Goal: Transaction & Acquisition: Purchase product/service

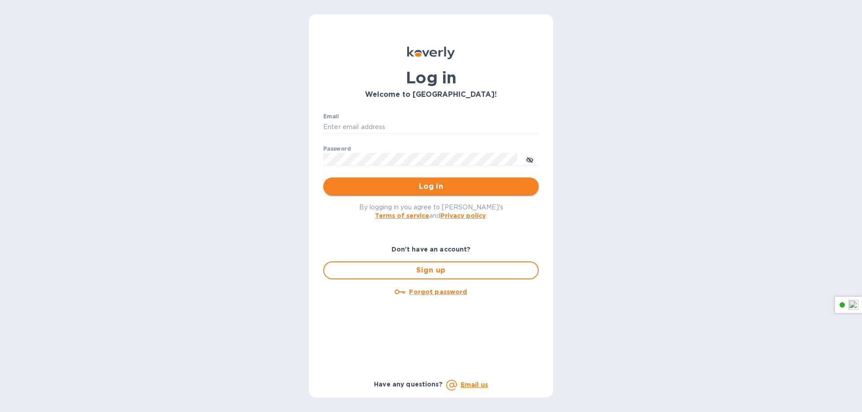
type input "abcrc@hnlkitchens.com"
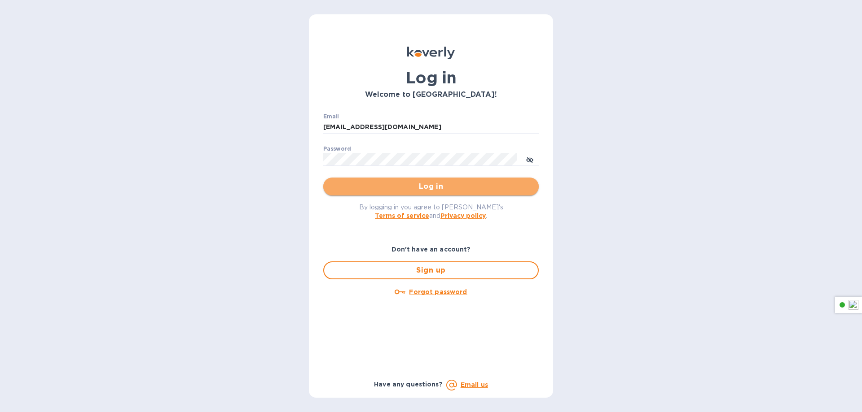
click at [490, 188] on span "Log in" at bounding box center [430, 186] width 201 height 11
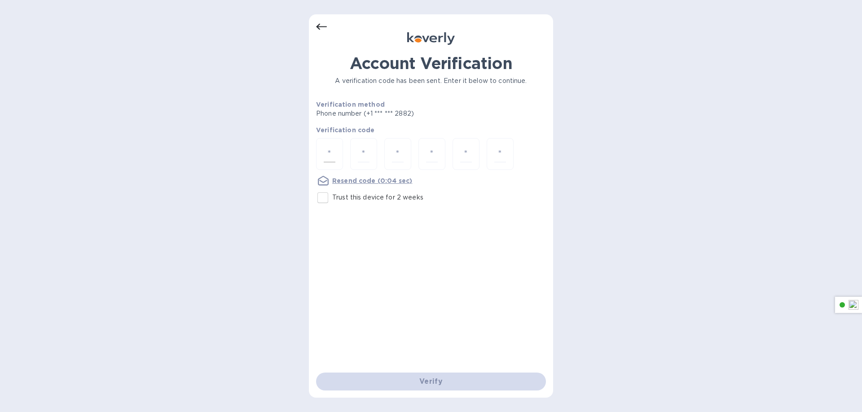
click at [324, 166] on div at bounding box center [329, 154] width 27 height 32
paste input "5"
type input "5"
type input "0"
type input "9"
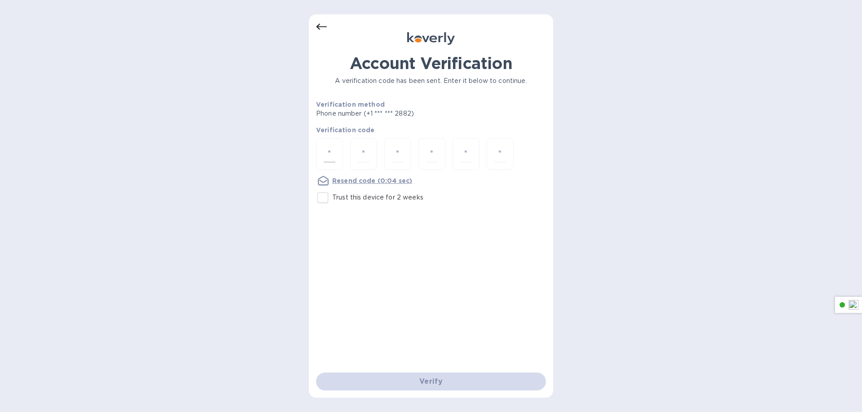
type input "5"
type input "0"
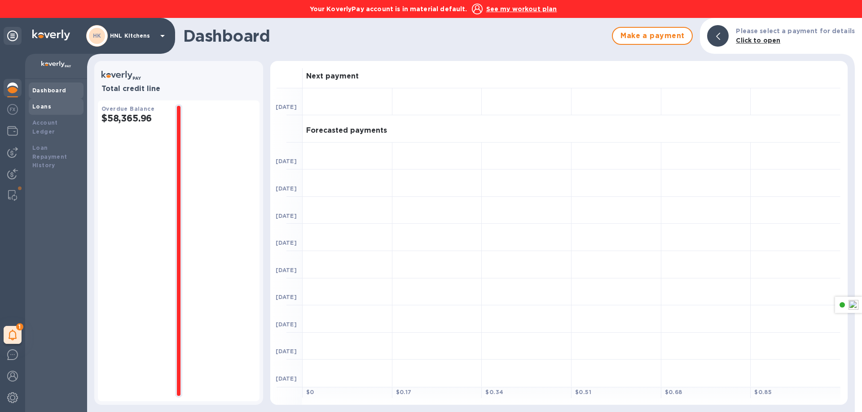
click at [35, 106] on b "Loans" at bounding box center [41, 106] width 19 height 7
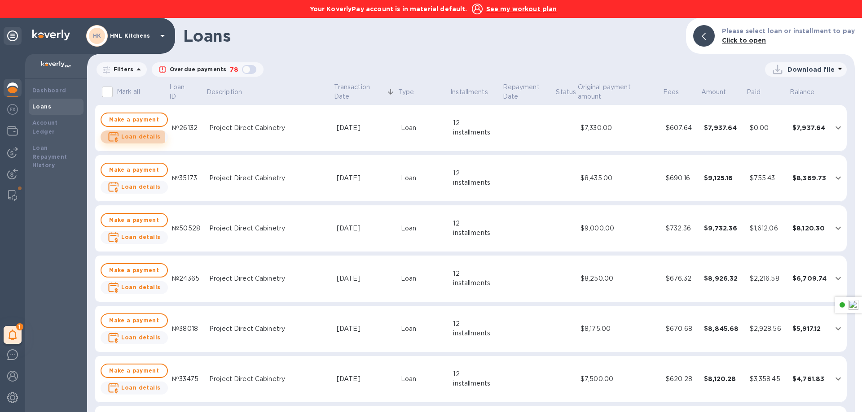
click at [127, 139] on b "Loan details" at bounding box center [140, 136] width 39 height 7
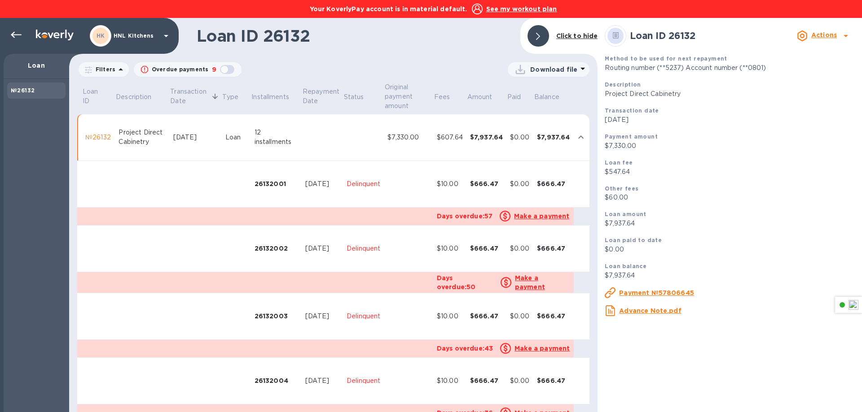
click at [634, 311] on u "Advance Note.pdf" at bounding box center [650, 310] width 62 height 7
click at [11, 40] on div at bounding box center [16, 35] width 18 height 18
click at [10, 33] on div at bounding box center [16, 35] width 18 height 18
click at [626, 315] on u "Advance Note.pdf" at bounding box center [650, 310] width 62 height 7
click at [18, 33] on icon at bounding box center [16, 35] width 11 height 11
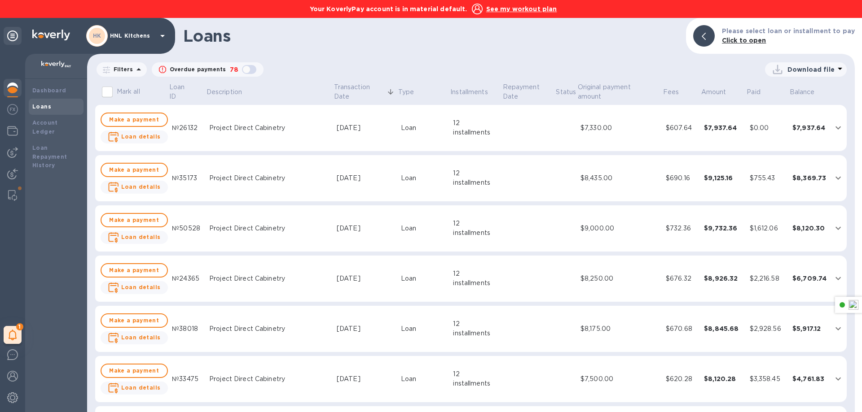
click at [9, 85] on img at bounding box center [12, 88] width 11 height 11
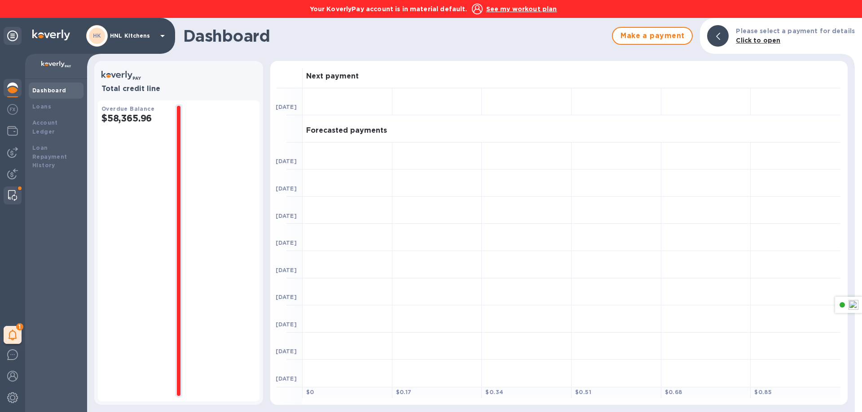
click at [14, 197] on img at bounding box center [12, 195] width 9 height 11
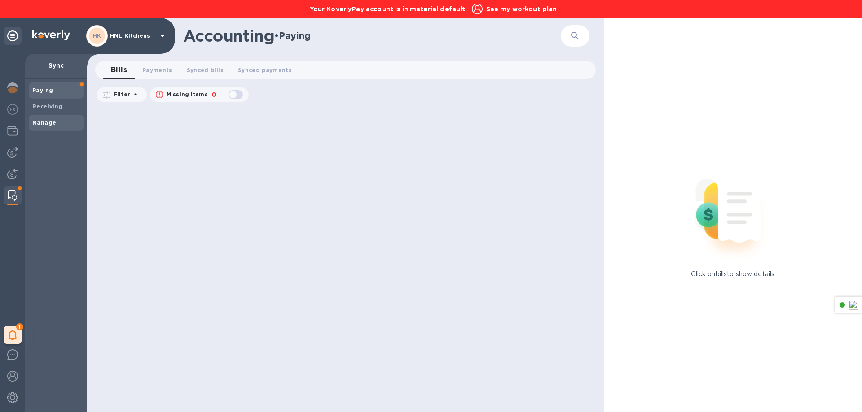
click at [34, 129] on div "Manage" at bounding box center [56, 123] width 55 height 16
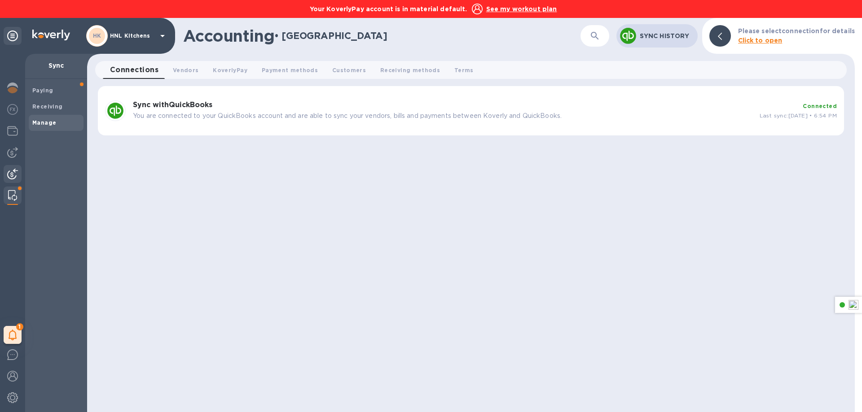
click at [12, 177] on img at bounding box center [12, 174] width 11 height 11
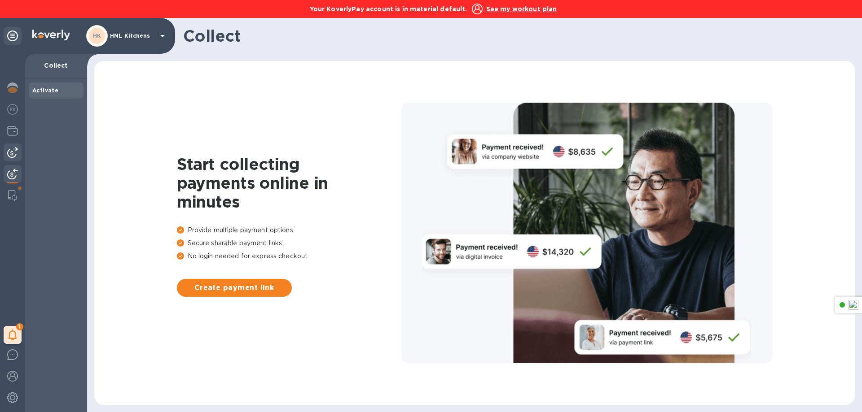
click at [10, 151] on img at bounding box center [12, 152] width 11 height 11
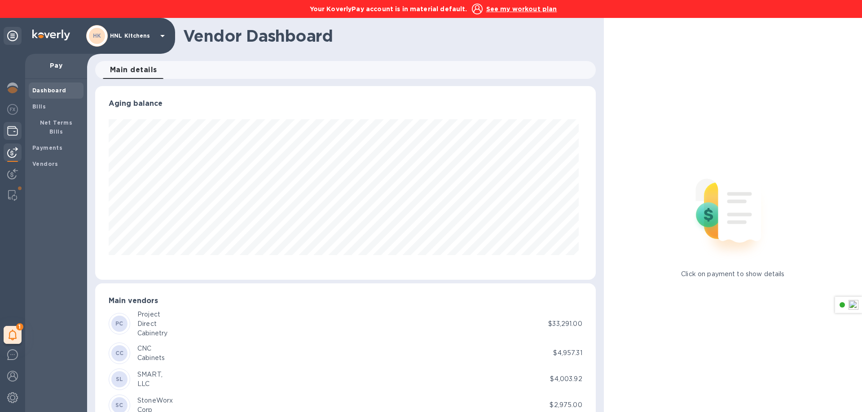
scroll to position [194, 496]
click at [48, 121] on b "Net Terms Bills" at bounding box center [56, 127] width 33 height 16
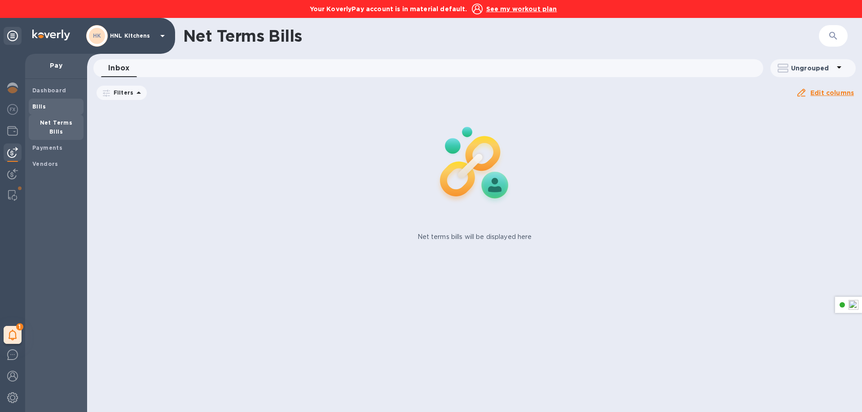
click at [34, 100] on div "Bills" at bounding box center [56, 107] width 55 height 16
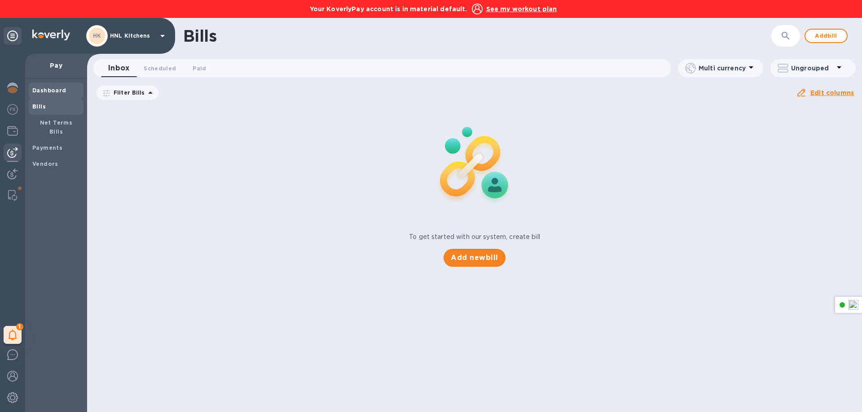
click at [36, 95] on div "Dashboard" at bounding box center [56, 91] width 55 height 16
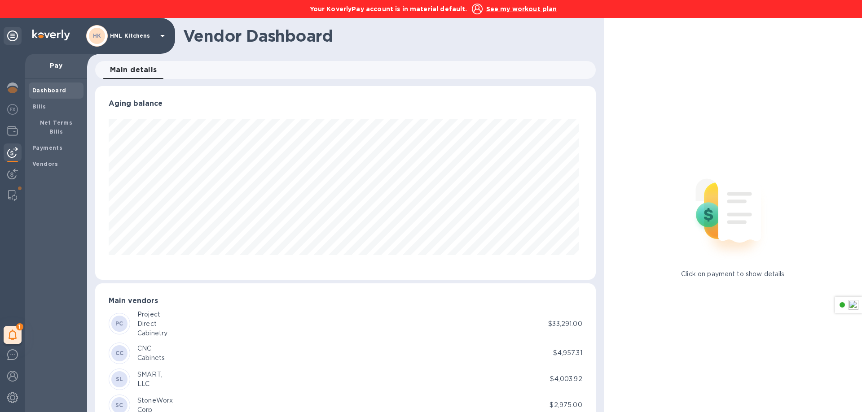
scroll to position [194, 496]
click at [4, 89] on div at bounding box center [13, 89] width 18 height 20
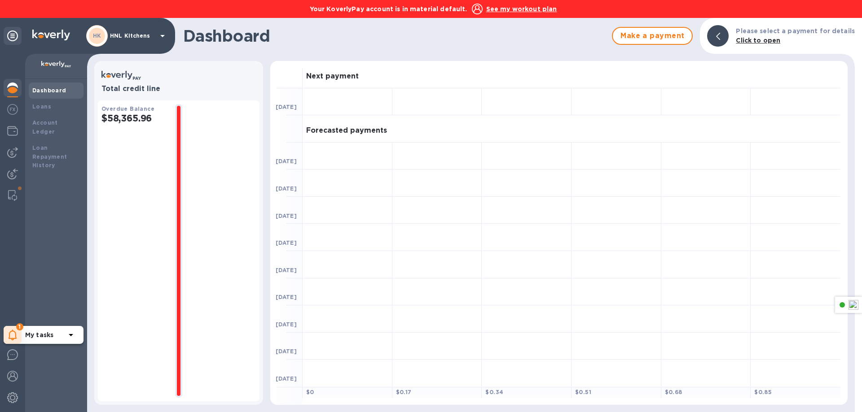
click at [12, 335] on icon at bounding box center [13, 335] width 9 height 11
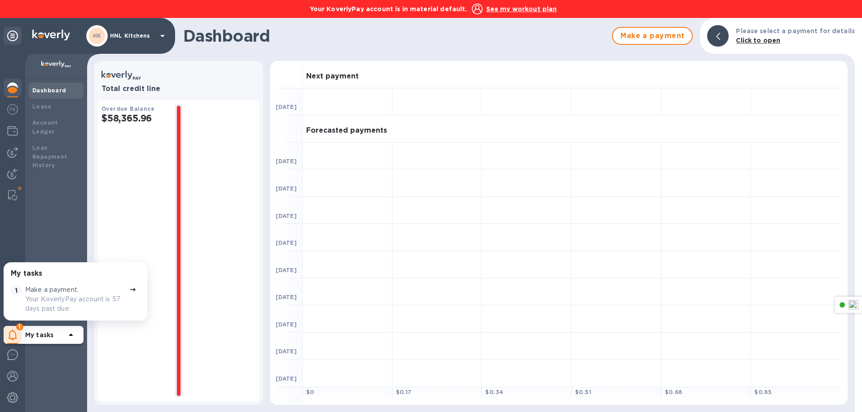
click at [130, 295] on div at bounding box center [132, 300] width 11 height 32
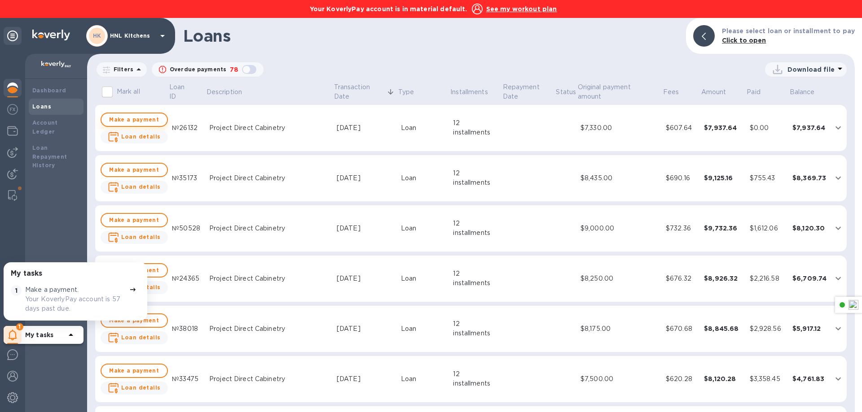
click at [125, 124] on span "Make a payment" at bounding box center [134, 119] width 51 height 11
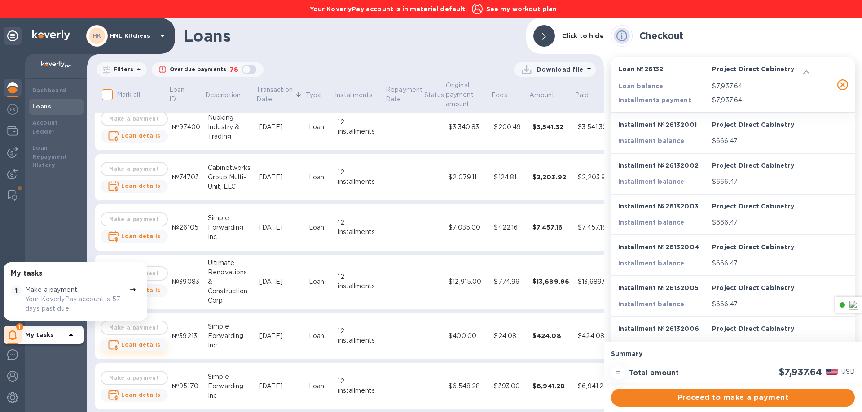
scroll to position [2828, 0]
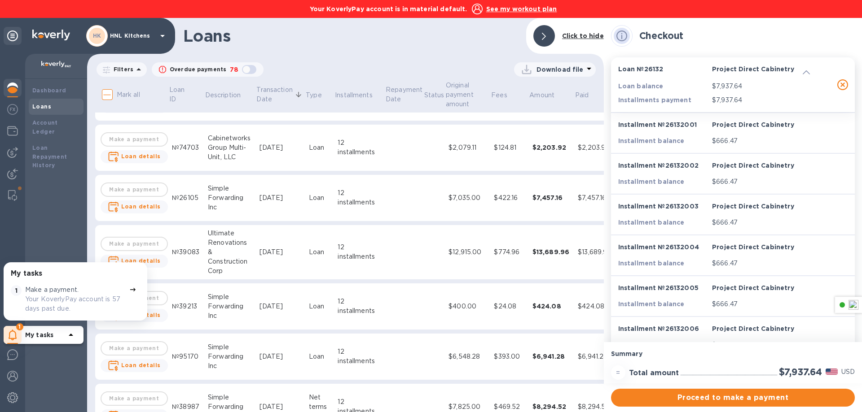
click at [151, 384] on td "Make a payment Loan details" at bounding box center [134, 407] width 69 height 47
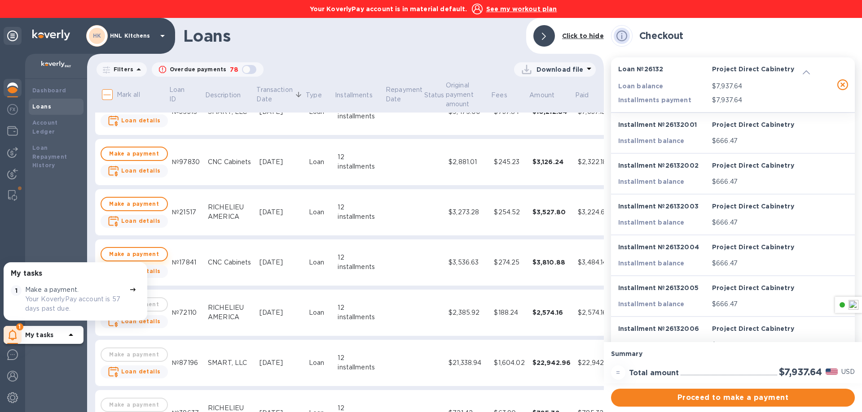
scroll to position [540, 0]
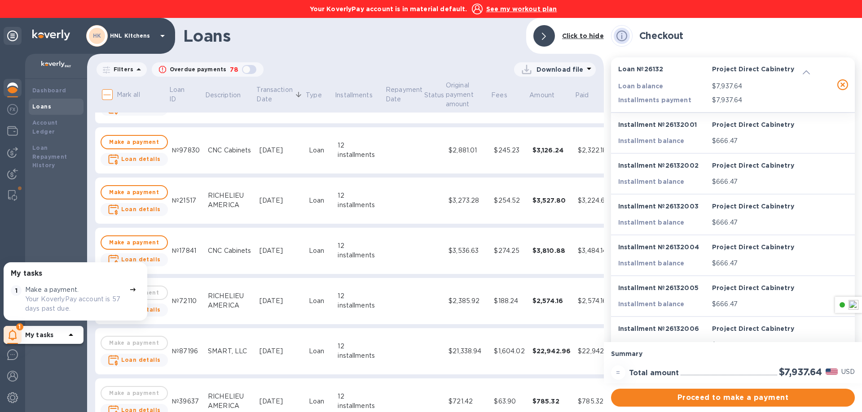
click at [551, 36] on div at bounding box center [544, 36] width 22 height 22
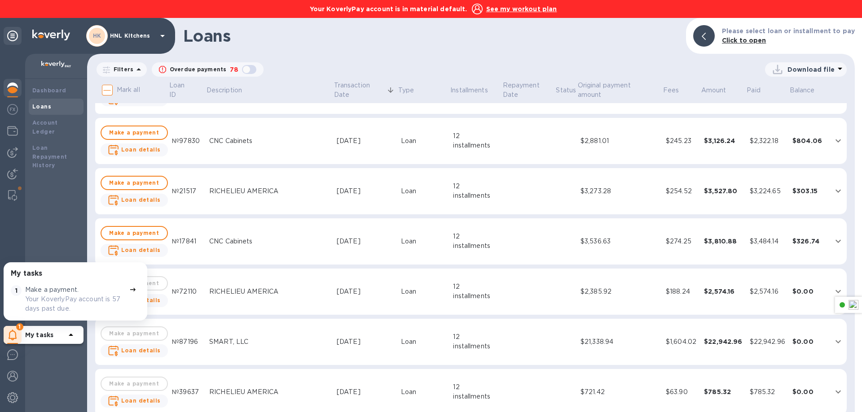
scroll to position [530, 0]
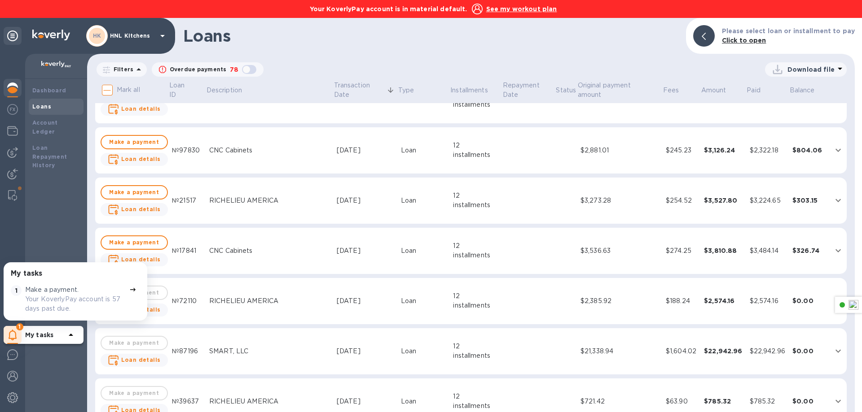
click at [129, 289] on icon at bounding box center [132, 289] width 7 height 7
click at [53, 330] on div "My tasks" at bounding box center [50, 335] width 51 height 14
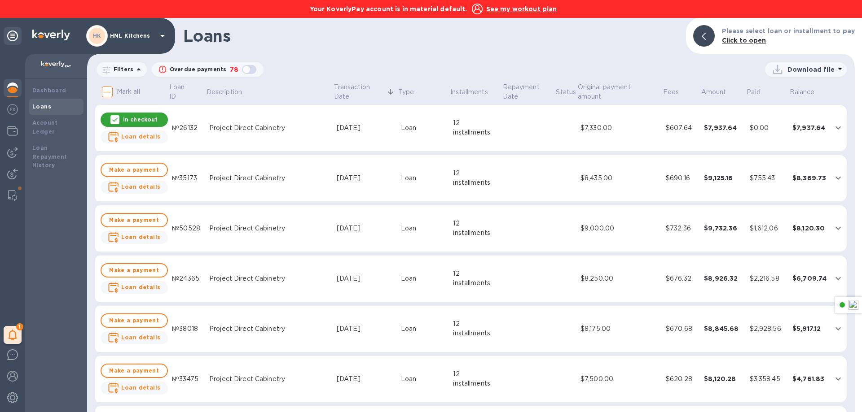
click at [111, 118] on icon at bounding box center [114, 119] width 7 height 7
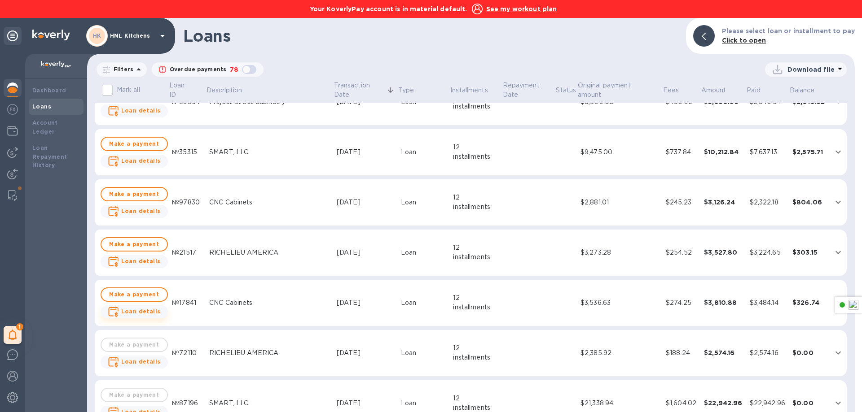
scroll to position [494, 0]
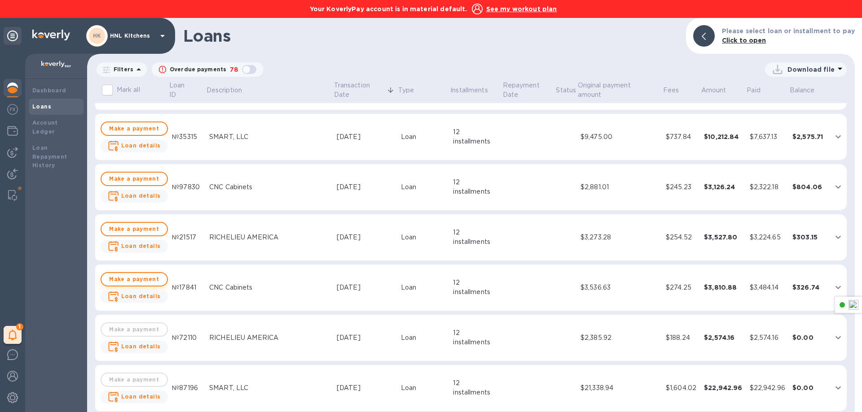
click at [137, 282] on span "Make a payment" at bounding box center [134, 279] width 51 height 11
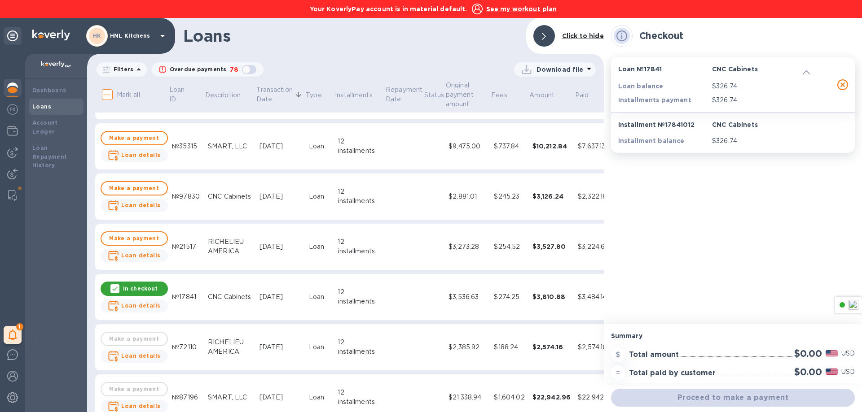
scroll to position [503, 0]
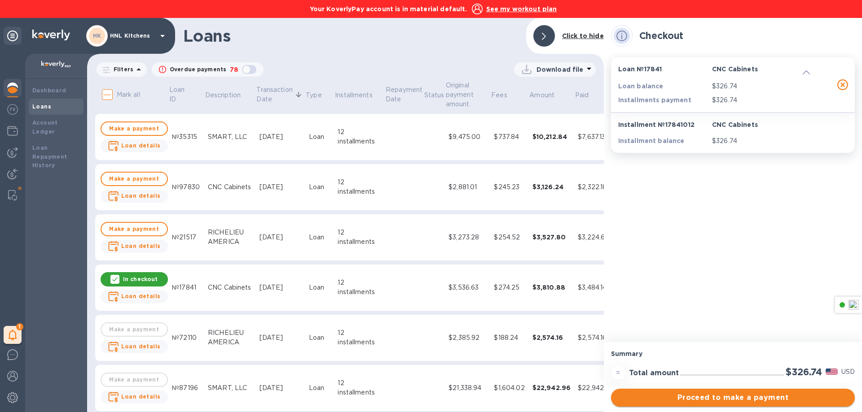
click at [727, 393] on span "Proceed to make a payment" at bounding box center [732, 398] width 229 height 11
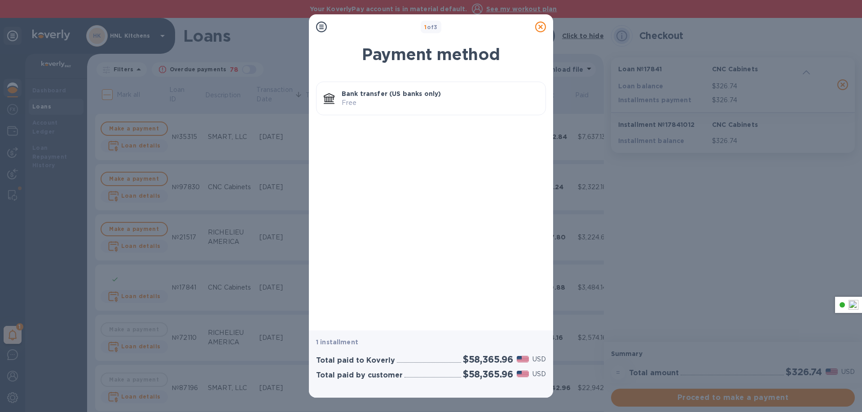
click at [366, 98] on p "Bank transfer (US banks only)" at bounding box center [439, 93] width 197 height 9
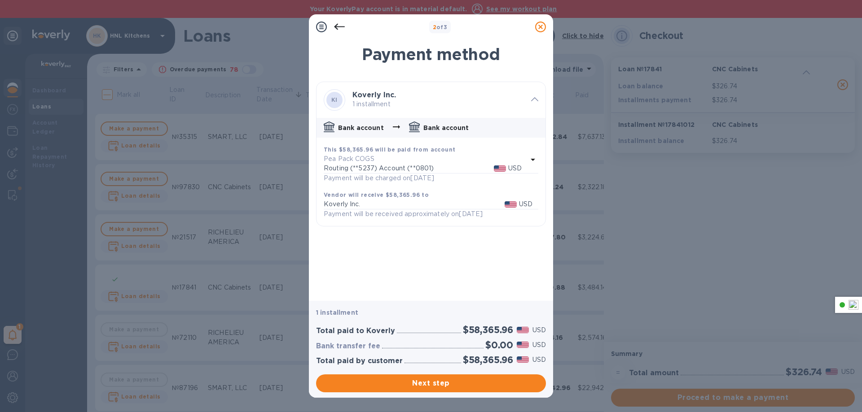
click at [542, 26] on icon at bounding box center [540, 27] width 11 height 11
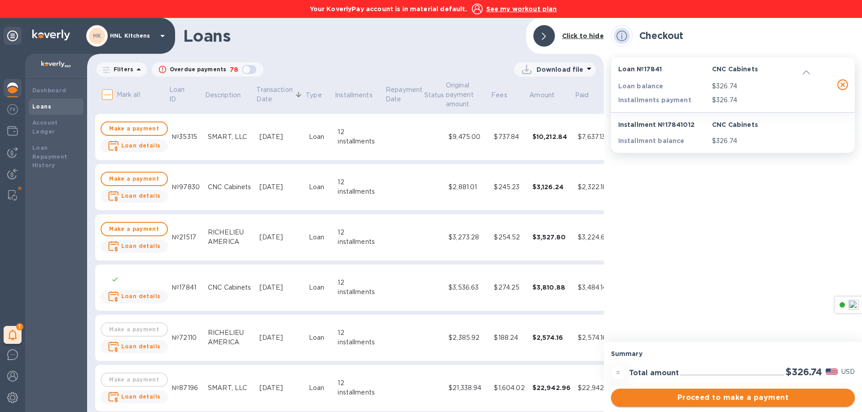
click at [715, 400] on span "Proceed to make a payment" at bounding box center [732, 398] width 229 height 11
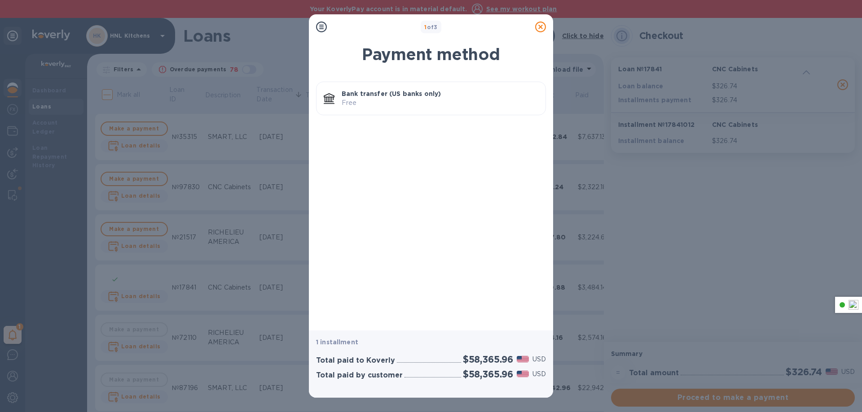
click at [458, 98] on p "Free" at bounding box center [439, 102] width 197 height 9
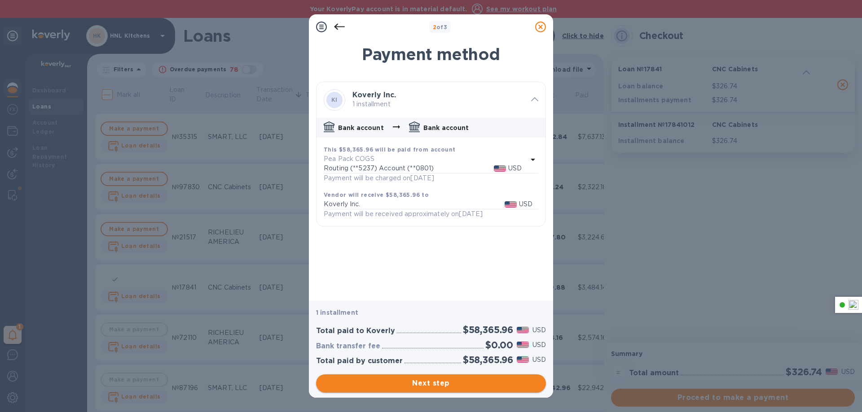
click at [413, 381] on span "Next step" at bounding box center [430, 383] width 215 height 11
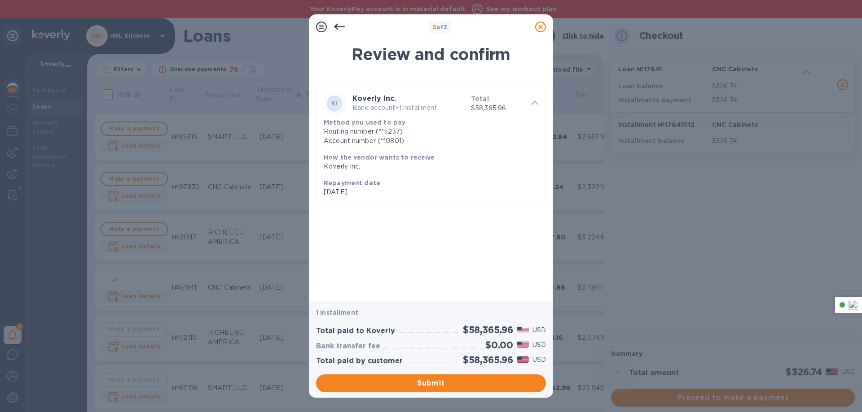
drag, startPoint x: 470, startPoint y: 109, endPoint x: 376, endPoint y: 283, distance: 197.0
click at [376, 283] on div "Review and confirm KI Koverly Inc. Bank account • 1 installment Total $58,365.9…" at bounding box center [431, 167] width 244 height 267
click at [334, 22] on icon at bounding box center [339, 27] width 11 height 11
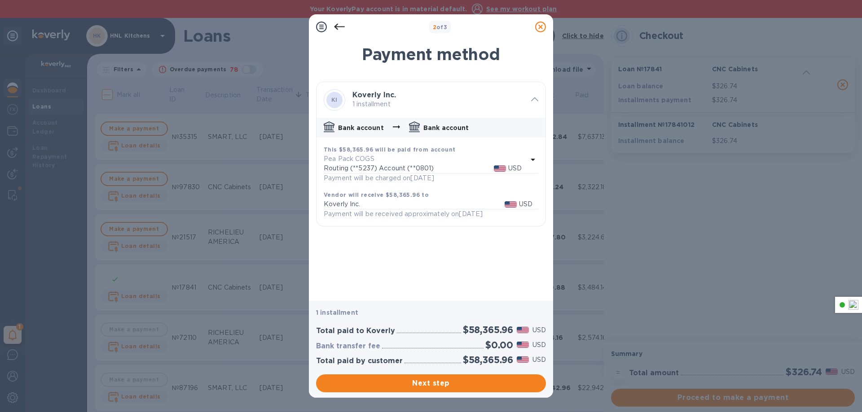
click at [335, 20] on div at bounding box center [339, 27] width 18 height 18
click at [337, 22] on icon at bounding box center [339, 27] width 11 height 11
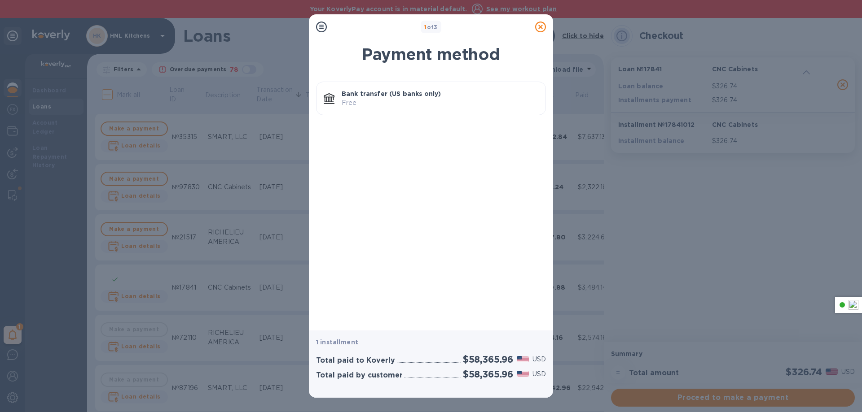
click at [538, 24] on icon at bounding box center [540, 27] width 11 height 11
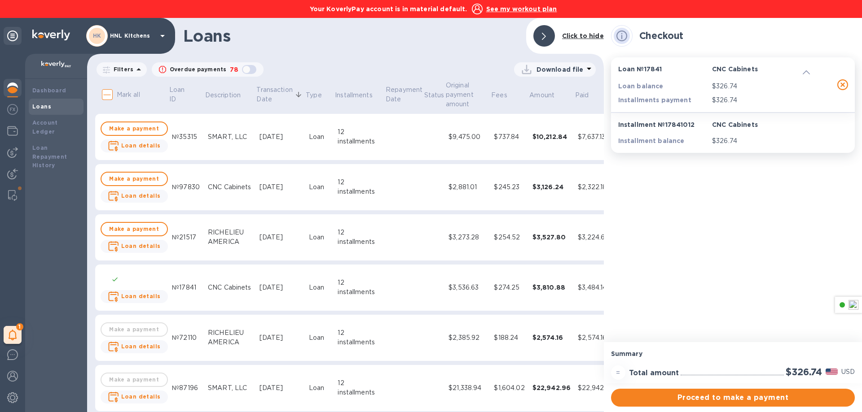
click at [518, 8] on u "See my workout plan" at bounding box center [521, 8] width 71 height 7
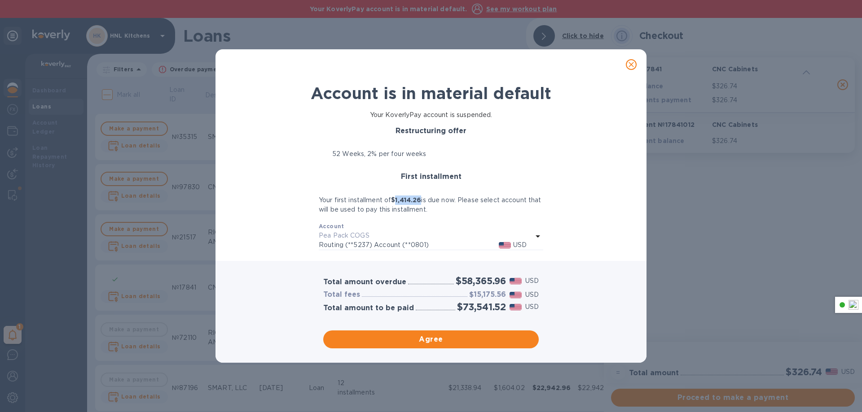
drag, startPoint x: 424, startPoint y: 199, endPoint x: 398, endPoint y: 201, distance: 26.6
click at [398, 201] on b "$1,414.26" at bounding box center [406, 200] width 30 height 7
copy b "1,414.26"
drag, startPoint x: 394, startPoint y: 132, endPoint x: 459, endPoint y: 209, distance: 100.0
click at [459, 209] on div "Restructuring offer 52 Weeks, 2% per four weeks First installment Your first in…" at bounding box center [431, 188] width 224 height 123
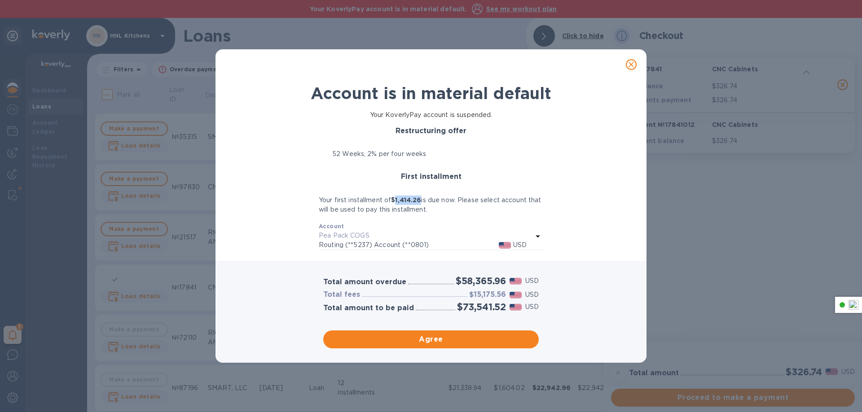
click at [459, 210] on p "Your first installment of $1,414.26 is due now. Please select account that will…" at bounding box center [431, 205] width 224 height 19
drag, startPoint x: 450, startPoint y: 211, endPoint x: 295, endPoint y: 170, distance: 160.5
click at [305, 98] on div "Account is in material default Your KoverlyPay account is suspended. Restructur…" at bounding box center [430, 167] width 407 height 174
click at [296, 171] on div "Restructuring offer 52 Weeks, 2% per four weeks First installment Your first in…" at bounding box center [430, 188] width 407 height 131
drag, startPoint x: 440, startPoint y: 154, endPoint x: 332, endPoint y: 162, distance: 107.5
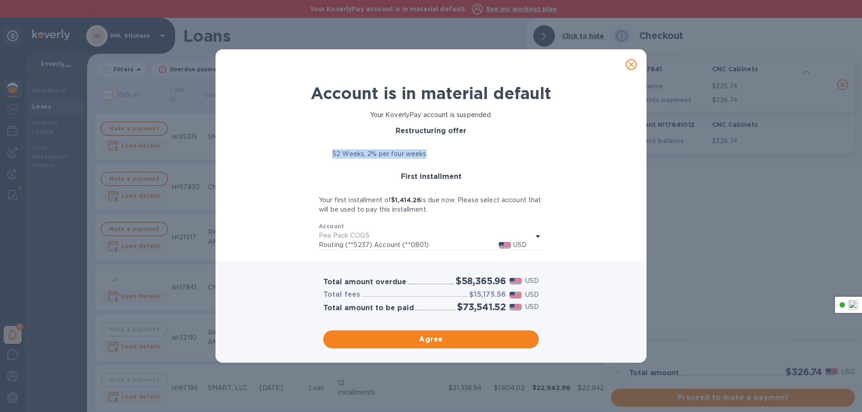
click at [332, 162] on div "52 Weeks, 2% per four weeks" at bounding box center [431, 157] width 224 height 16
click at [333, 156] on p "52 Weeks, 2% per four weeks" at bounding box center [379, 153] width 94 height 9
drag, startPoint x: 427, startPoint y: 154, endPoint x: 330, endPoint y: 157, distance: 96.5
click at [330, 157] on div "52 Weeks, 2% per four weeks" at bounding box center [431, 153] width 224 height 9
click at [331, 154] on div at bounding box center [325, 153] width 13 height 9
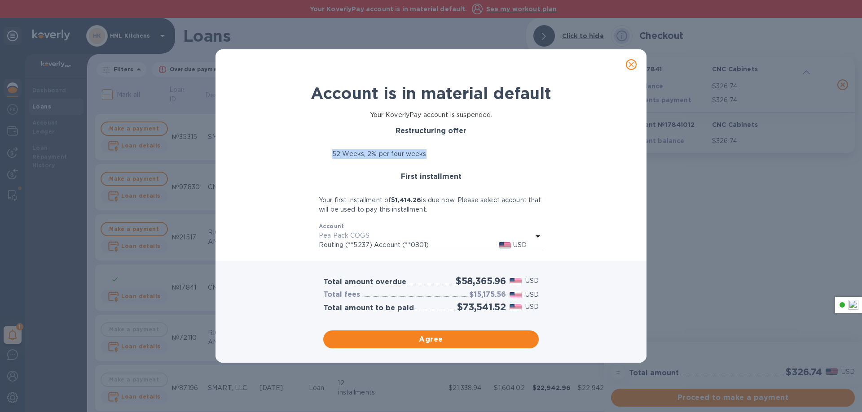
drag, startPoint x: 331, startPoint y: 154, endPoint x: 457, endPoint y: 150, distance: 126.6
click at [457, 150] on div "52 Weeks, 2% per four weeks" at bounding box center [431, 153] width 224 height 9
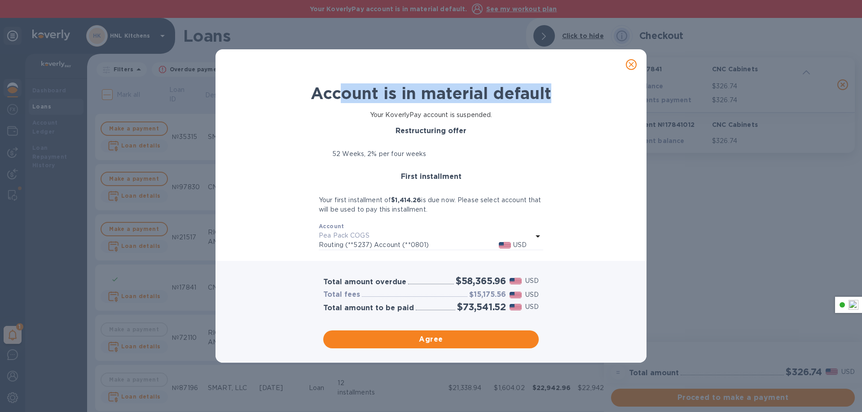
drag, startPoint x: 337, startPoint y: 105, endPoint x: 551, endPoint y: 96, distance: 214.7
click at [551, 96] on div "Account is in material default" at bounding box center [430, 93] width 407 height 27
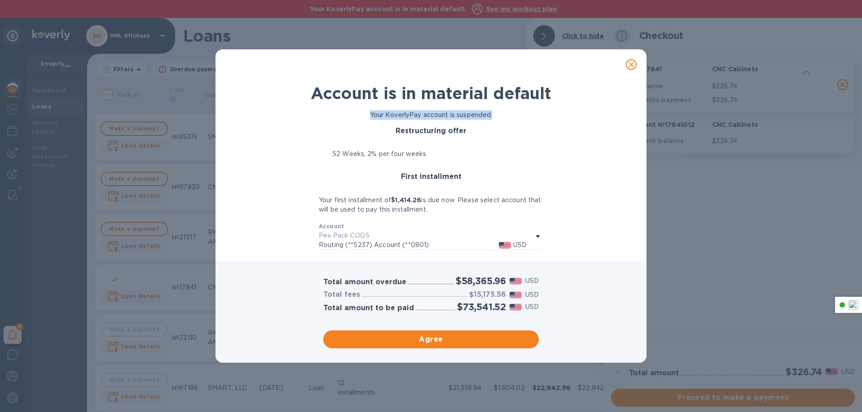
drag, startPoint x: 362, startPoint y: 118, endPoint x: 505, endPoint y: 119, distance: 143.1
click at [505, 119] on div "Your KoverlyPay account is suspended." at bounding box center [430, 115] width 407 height 17
click at [426, 346] on button "Agree" at bounding box center [430, 340] width 215 height 18
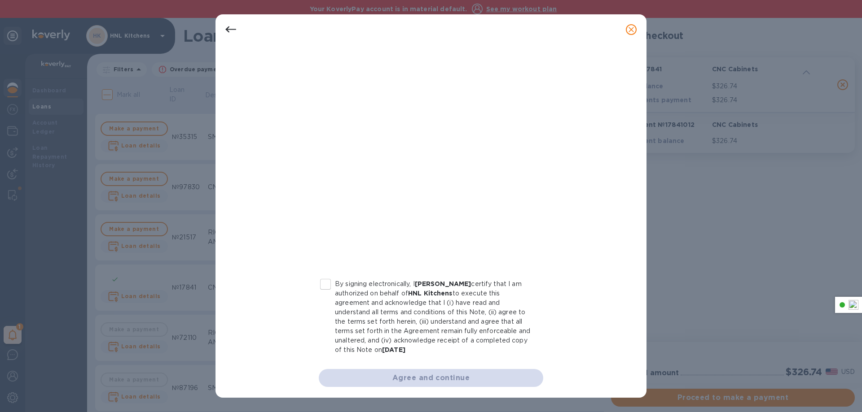
scroll to position [0, 0]
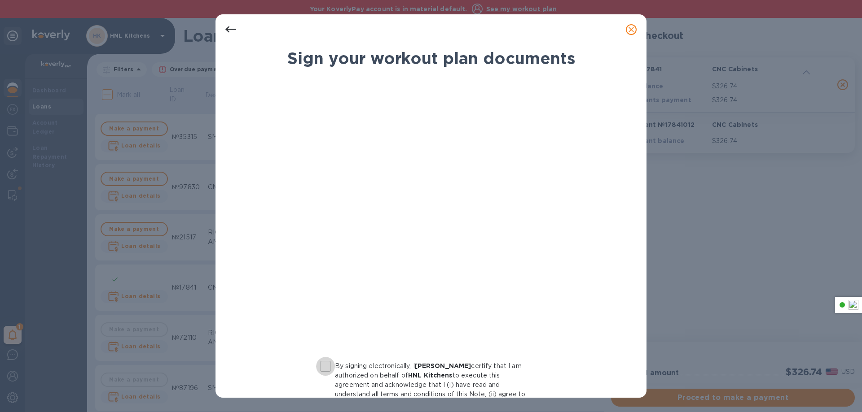
click at [327, 366] on input "By signing electronically, I Chaya Gandl certify that I am authorized on behalf…" at bounding box center [325, 366] width 19 height 19
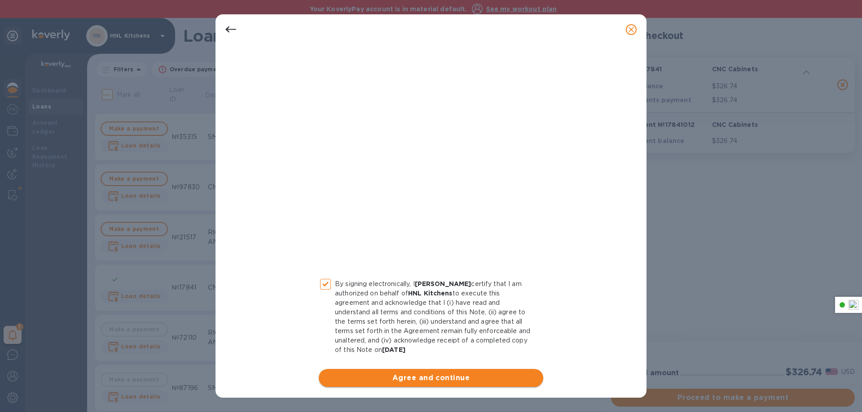
click at [400, 375] on span "Agree and continue" at bounding box center [431, 378] width 210 height 11
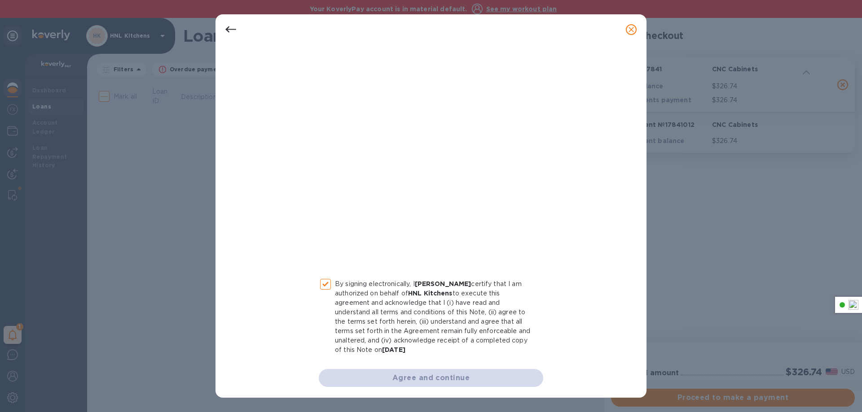
scroll to position [0, 0]
click at [397, 385] on div "Agree and continue" at bounding box center [431, 378] width 224 height 18
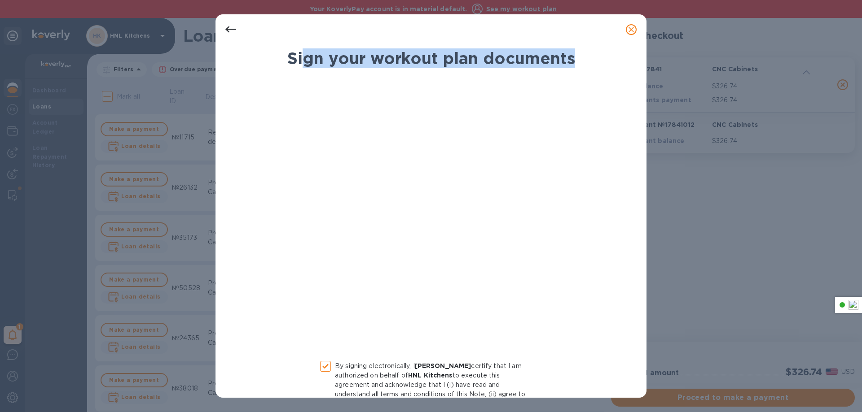
drag, startPoint x: 302, startPoint y: 68, endPoint x: 597, endPoint y: 52, distance: 295.2
click at [597, 52] on div "Sign your workout plan documents" at bounding box center [430, 58] width 407 height 27
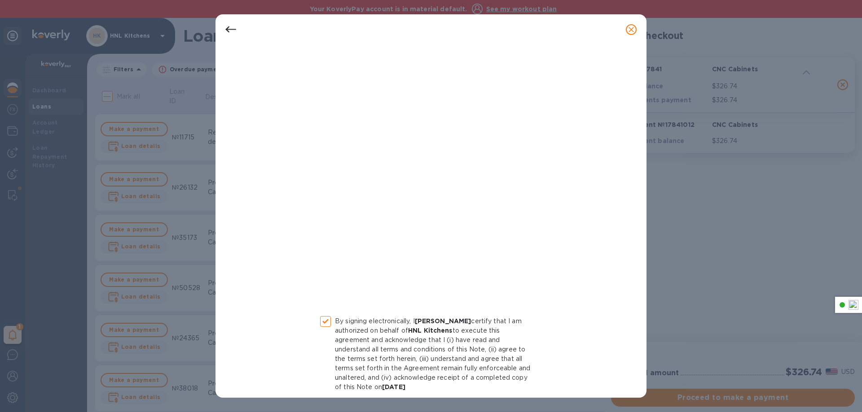
scroll to position [82, 0]
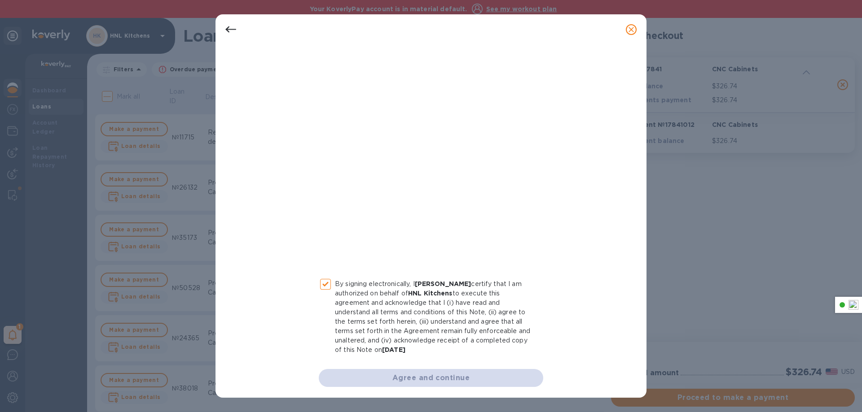
click at [424, 371] on div "Agree and continue" at bounding box center [431, 378] width 224 height 18
click at [425, 376] on div "Agree and continue" at bounding box center [431, 378] width 224 height 18
drag, startPoint x: 327, startPoint y: 278, endPoint x: 326, endPoint y: 284, distance: 6.8
click at [327, 284] on input "By signing electronically, I Chaya Gandl certify that I am authorized on behalf…" at bounding box center [325, 284] width 19 height 19
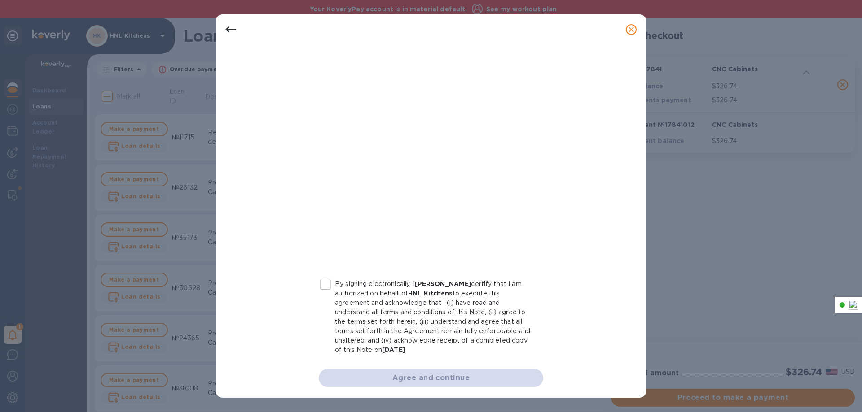
click at [323, 286] on input "By signing electronically, I Chaya Gandl certify that I am authorized on behalf…" at bounding box center [325, 284] width 19 height 19
checkbox input "true"
click at [423, 385] on div "Agree and continue" at bounding box center [431, 378] width 224 height 18
click at [236, 28] on div at bounding box center [231, 30] width 22 height 22
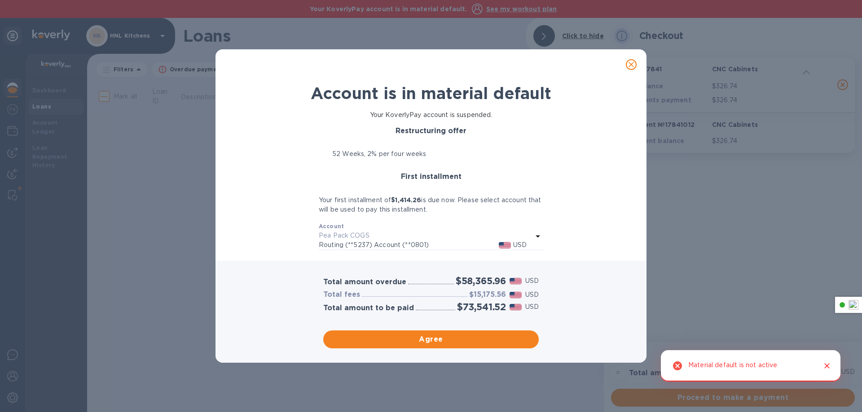
click at [634, 65] on icon "close" at bounding box center [630, 64] width 9 height 9
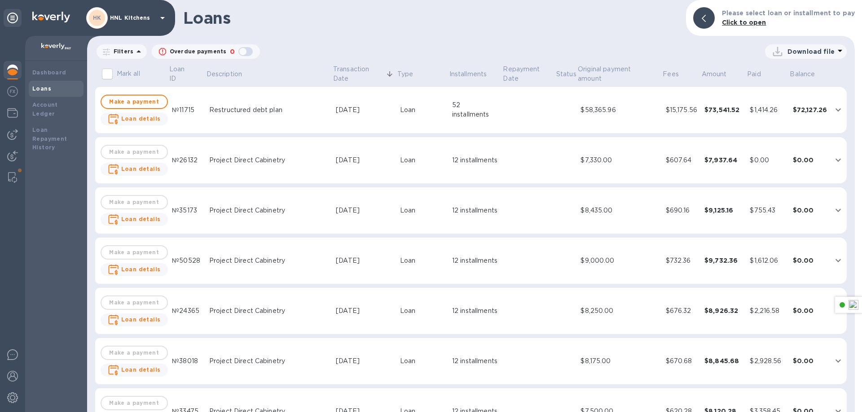
click at [751, 25] on b "Click to open" at bounding box center [744, 22] width 44 height 7
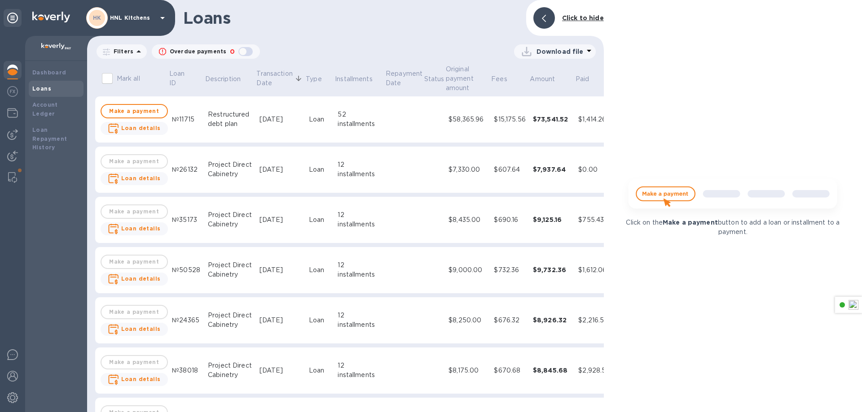
click at [547, 23] on div at bounding box center [544, 18] width 22 height 22
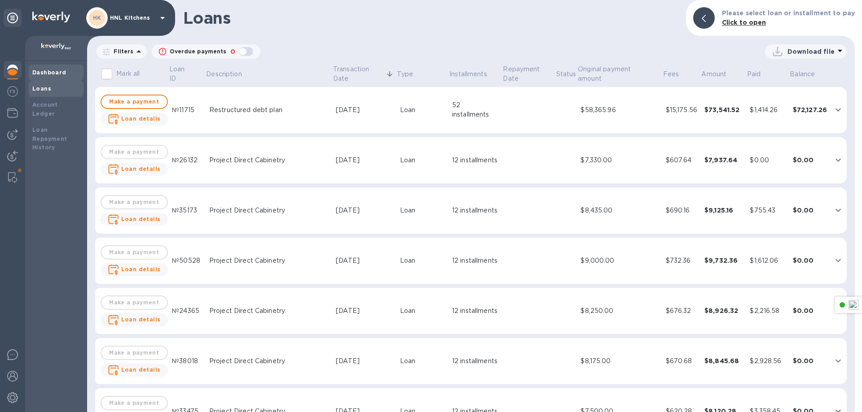
click at [48, 73] on b "Dashboard" at bounding box center [49, 72] width 34 height 7
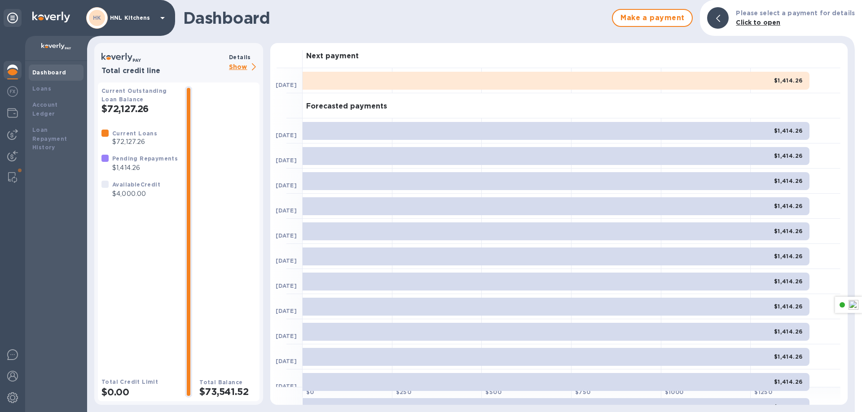
click at [145, 224] on div "Current Loans $72,127.26 Pending Repayments $1,414.26 Available Credit $4,000.00" at bounding box center [139, 246] width 76 height 234
drag, startPoint x: 117, startPoint y: 194, endPoint x: 162, endPoint y: 192, distance: 45.8
click at [162, 192] on div "Current Loans $72,127.26 Pending Repayments $1,414.26 Available Credit $4,000.00" at bounding box center [139, 163] width 83 height 77
drag, startPoint x: 106, startPoint y: 383, endPoint x: 135, endPoint y: 159, distance: 225.8
click at [155, 307] on div "Current Outstanding Loan Balance $72,127.26 Current Loans $72,127.26 Pending Re…" at bounding box center [139, 242] width 76 height 312
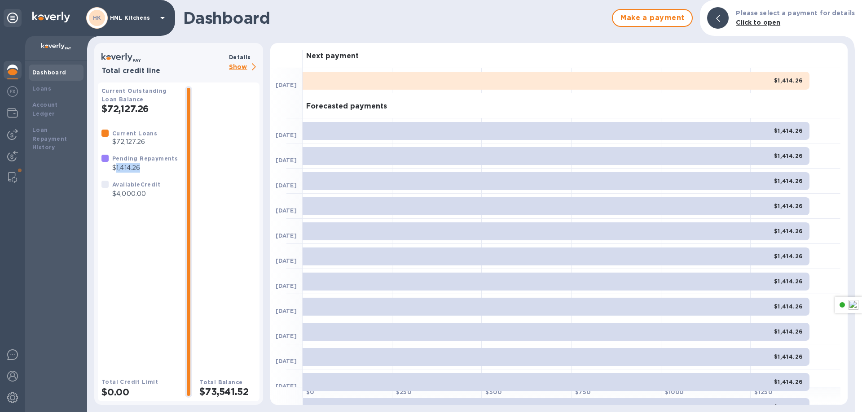
drag, startPoint x: 149, startPoint y: 166, endPoint x: 116, endPoint y: 168, distance: 33.2
click at [116, 168] on p "$1,414.26" at bounding box center [145, 167] width 66 height 9
copy p "1,414.26"
click at [48, 103] on b "Account Ledger" at bounding box center [45, 109] width 26 height 16
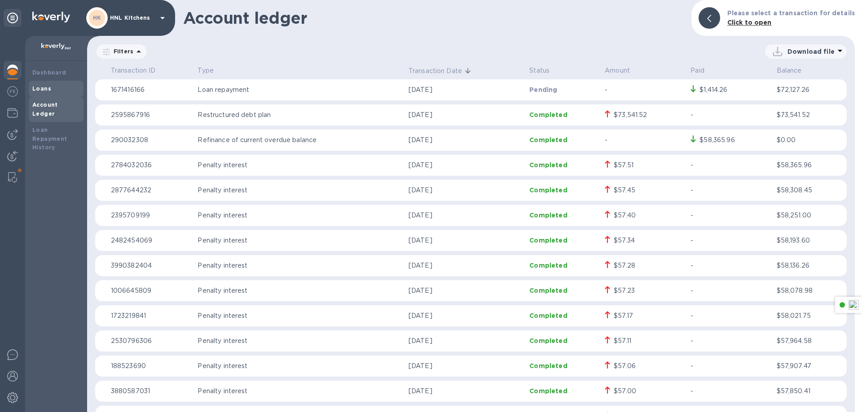
drag, startPoint x: 42, startPoint y: 137, endPoint x: 33, endPoint y: 92, distance: 46.1
click at [33, 92] on div "Dashboard Loans Account Ledger Loan Repayment History" at bounding box center [56, 110] width 55 height 91
click at [44, 86] on b "Loans" at bounding box center [41, 88] width 19 height 7
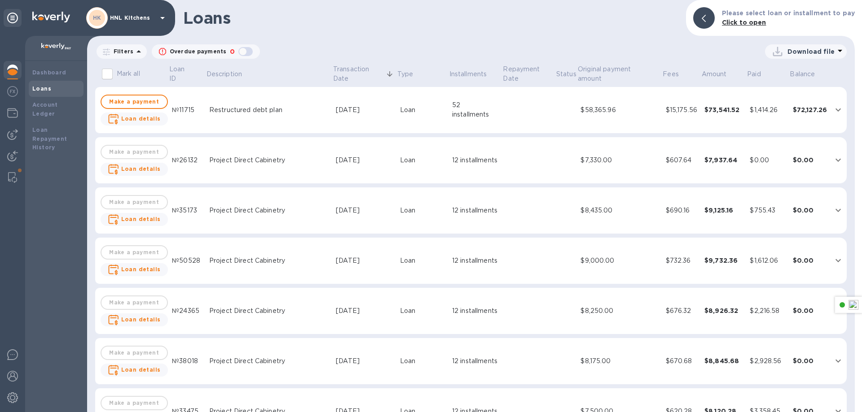
click at [478, 108] on div "52 installments" at bounding box center [475, 110] width 47 height 19
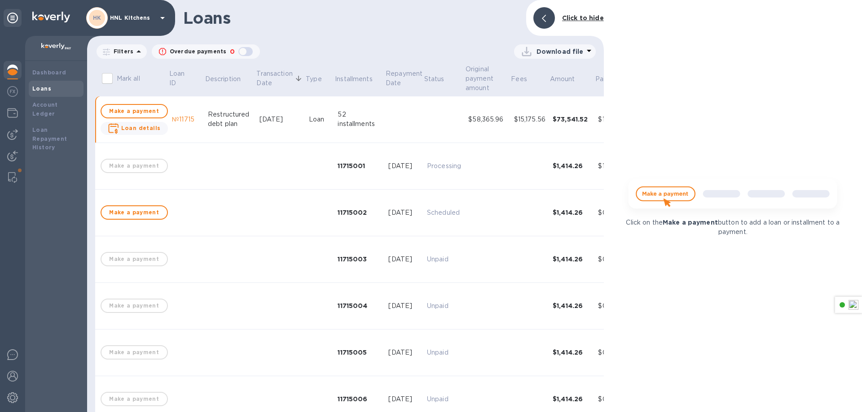
click at [543, 14] on span at bounding box center [544, 18] width 4 height 9
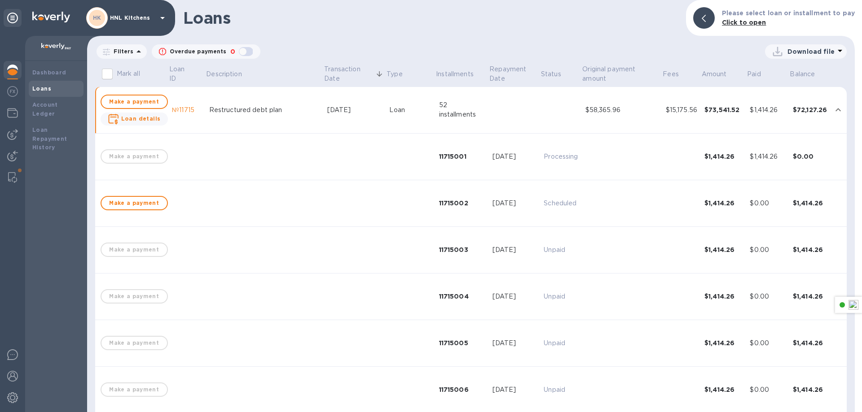
click at [444, 114] on div "52 installments" at bounding box center [462, 110] width 46 height 19
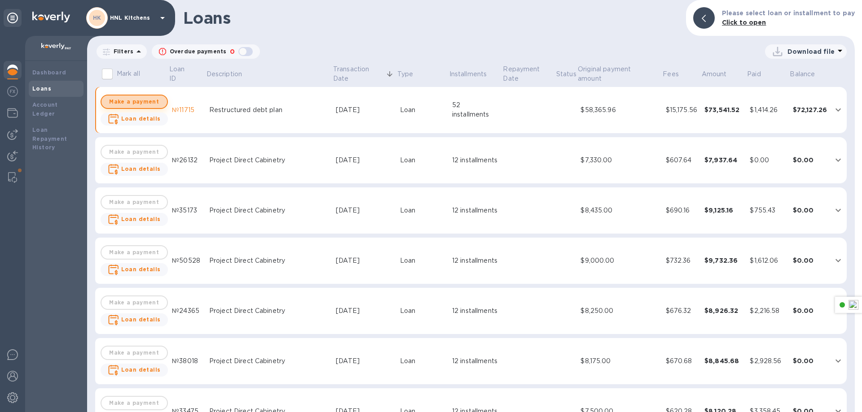
click at [141, 105] on span "Make a payment" at bounding box center [134, 101] width 51 height 11
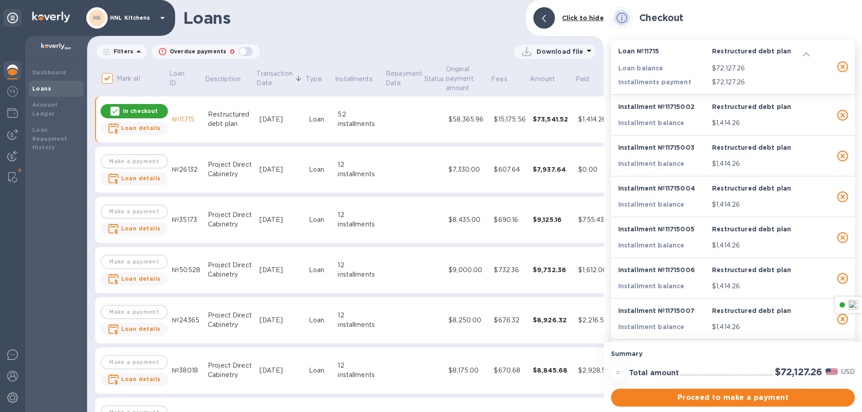
drag, startPoint x: 720, startPoint y: 402, endPoint x: 708, endPoint y: 136, distance: 265.4
click at [708, 136] on div "Checkout Loan № 11715 Restructured debt plan Loan balance $72,127.26 Installmen…" at bounding box center [733, 206] width 258 height 412
click at [840, 112] on icon "button" at bounding box center [842, 115] width 11 height 11
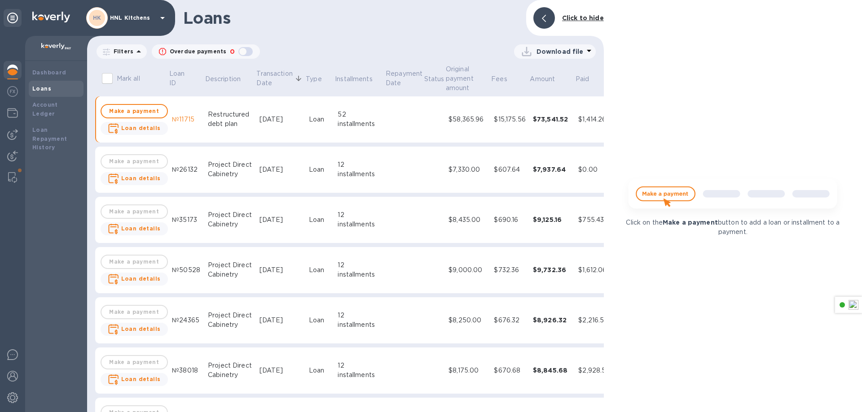
click at [675, 194] on img at bounding box center [732, 197] width 223 height 45
click at [675, 195] on img at bounding box center [732, 197] width 223 height 45
click at [655, 194] on img at bounding box center [732, 197] width 223 height 45
click at [553, 15] on div at bounding box center [544, 18] width 22 height 22
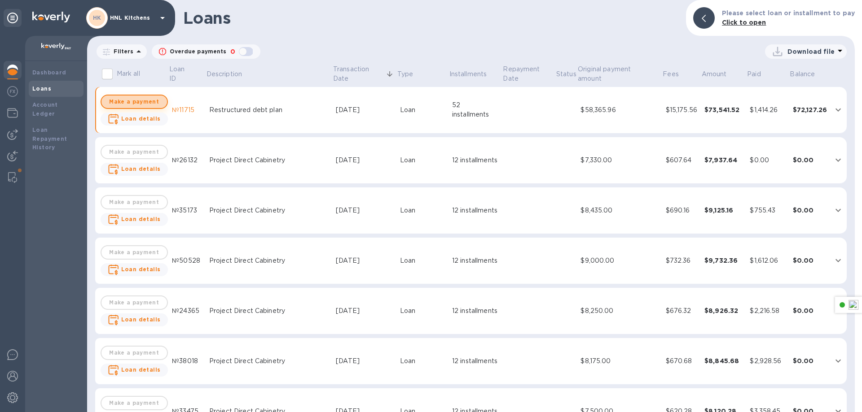
click at [141, 96] on span "Make a payment" at bounding box center [134, 101] width 51 height 11
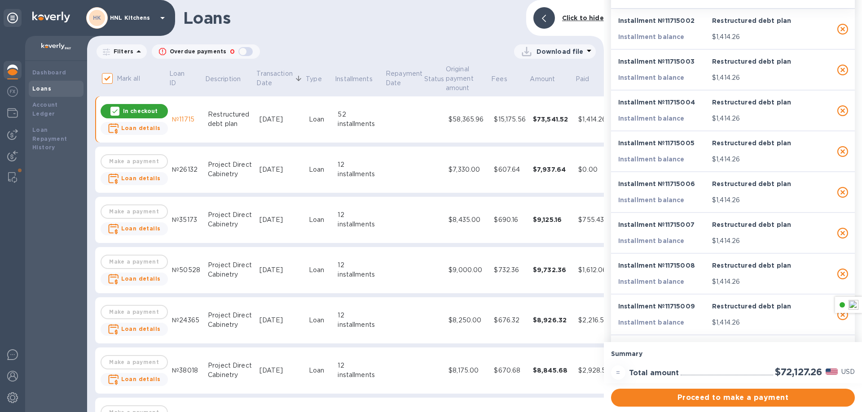
scroll to position [90, 0]
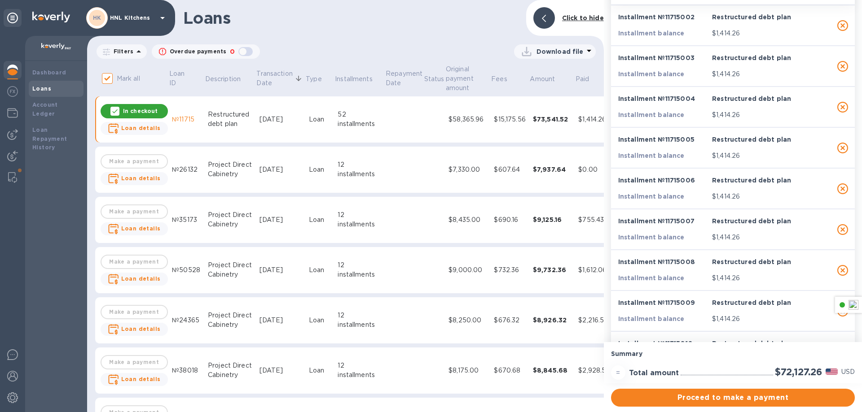
click at [840, 271] on icon "button" at bounding box center [842, 270] width 11 height 11
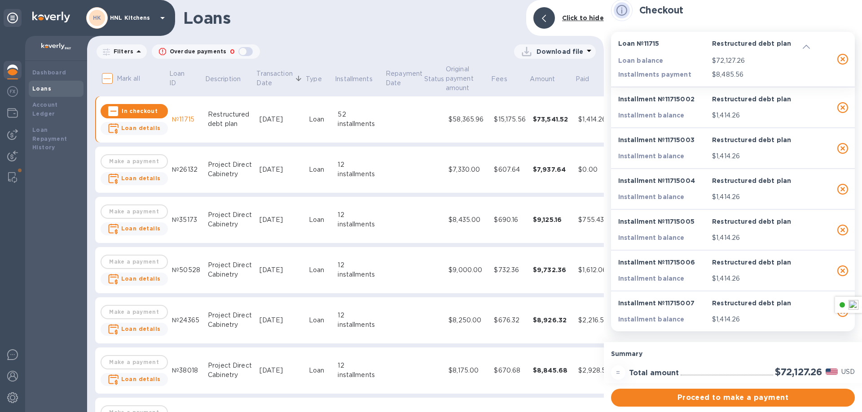
scroll to position [8, 0]
click at [837, 105] on icon "button" at bounding box center [842, 107] width 11 height 11
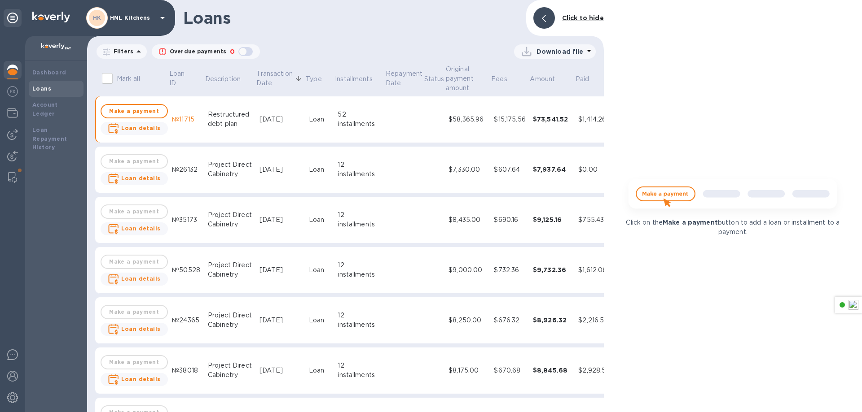
click at [549, 21] on div at bounding box center [544, 18] width 22 height 22
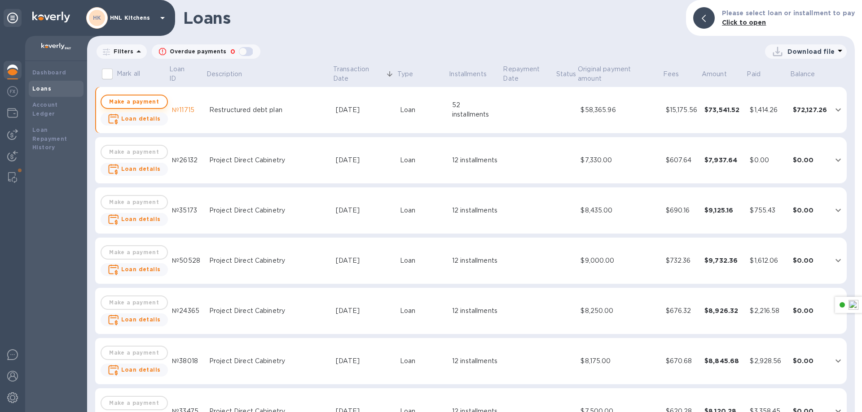
click at [132, 102] on span "Make a payment" at bounding box center [134, 101] width 51 height 11
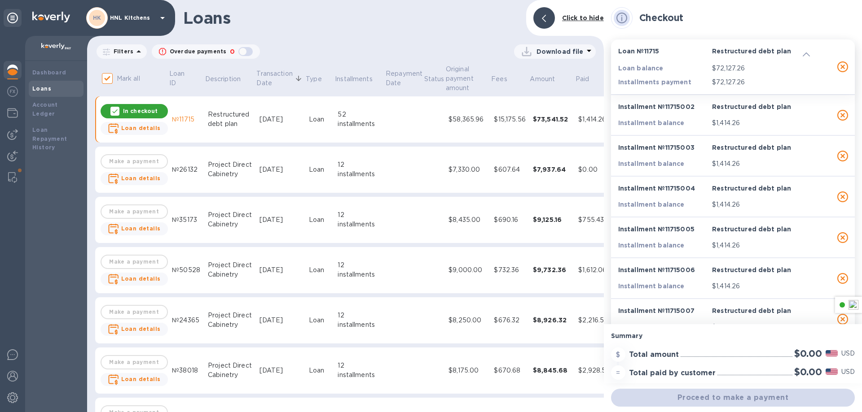
click at [841, 195] on icon "button" at bounding box center [842, 197] width 11 height 11
checkbox input "false"
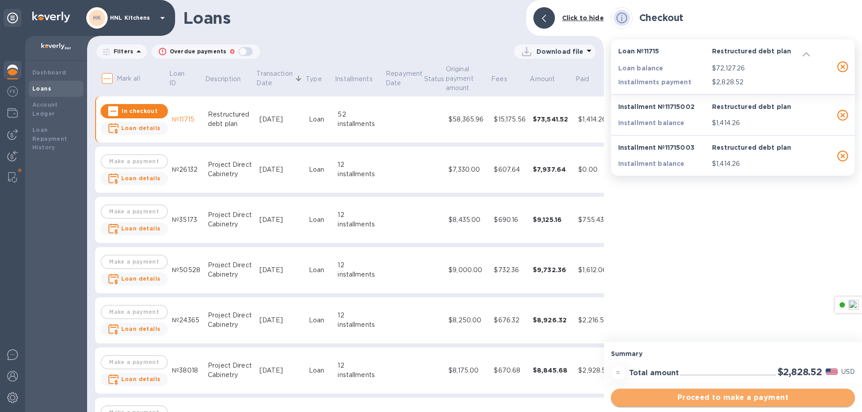
click at [754, 398] on span "Proceed to make a payment" at bounding box center [732, 398] width 229 height 11
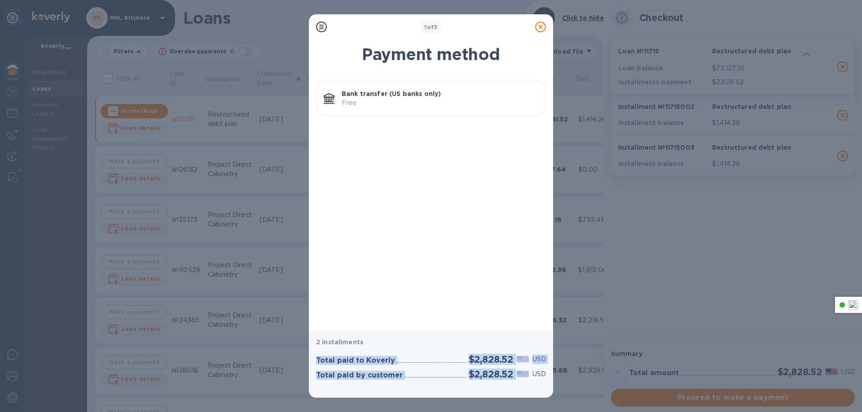
drag, startPoint x: 317, startPoint y: 362, endPoint x: 463, endPoint y: 314, distance: 153.1
click at [518, 368] on div "Total paid to Koverly $2,828.52 USD Total paid by customer $2,828.52 USD" at bounding box center [430, 367] width 233 height 30
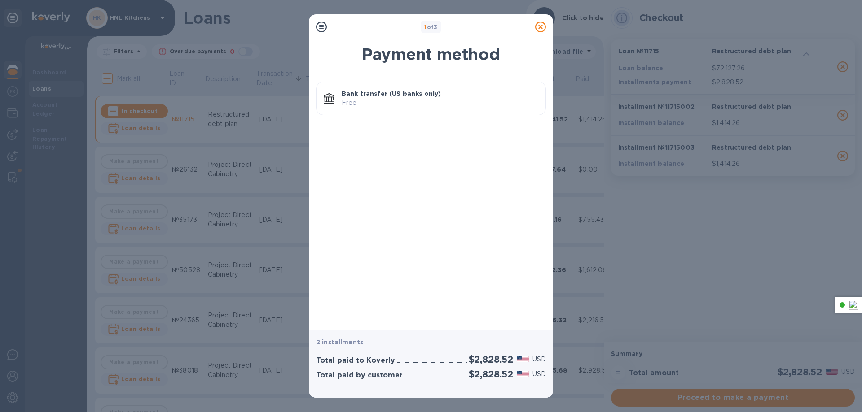
click at [543, 28] on icon at bounding box center [540, 27] width 11 height 11
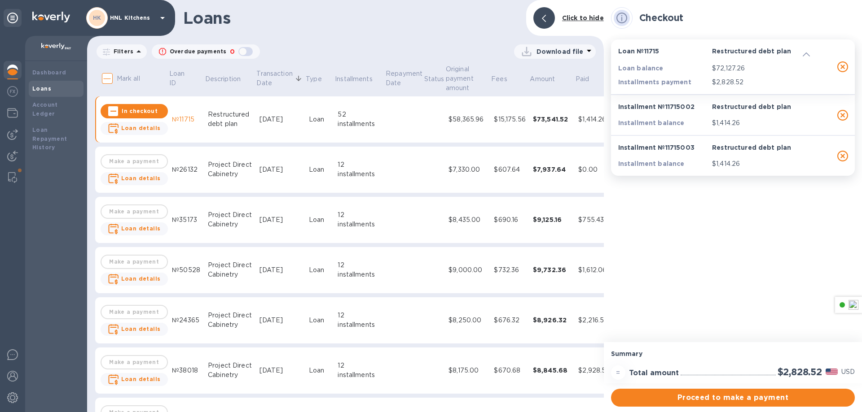
click at [549, 15] on div at bounding box center [544, 18] width 22 height 22
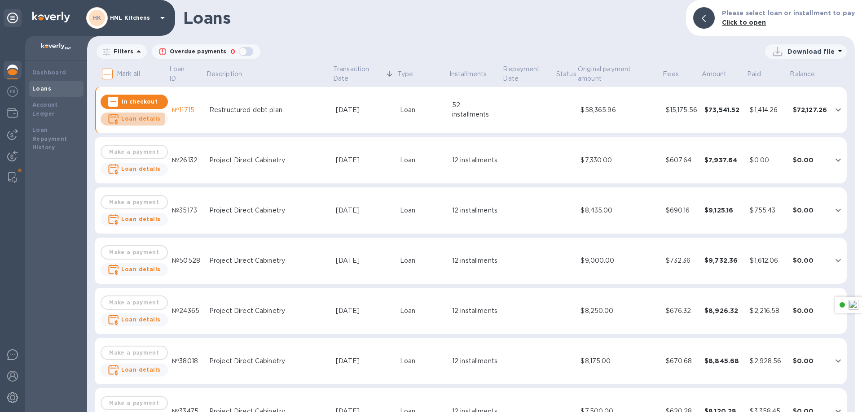
click at [126, 117] on b "Loan details" at bounding box center [140, 118] width 39 height 7
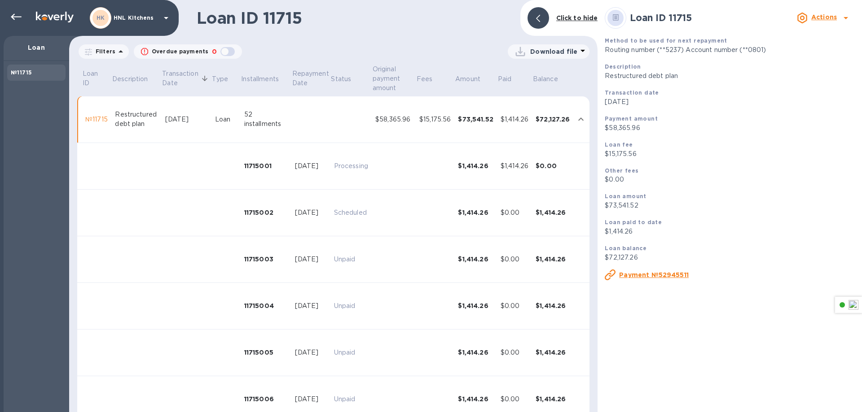
click at [544, 22] on div at bounding box center [538, 18] width 22 height 22
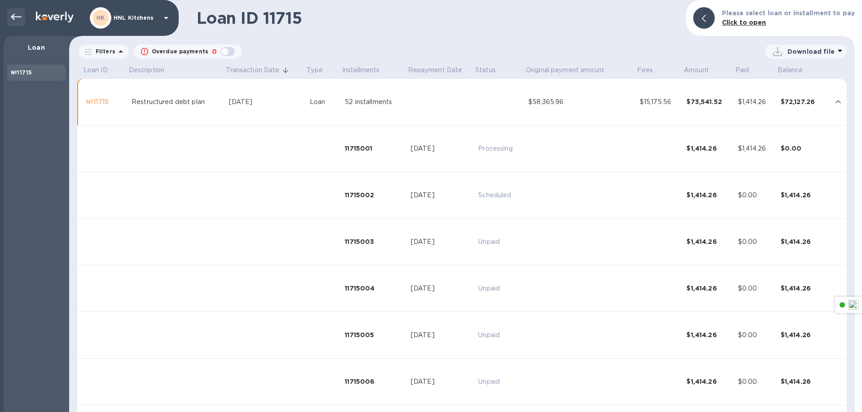
click at [14, 16] on icon at bounding box center [16, 17] width 11 height 11
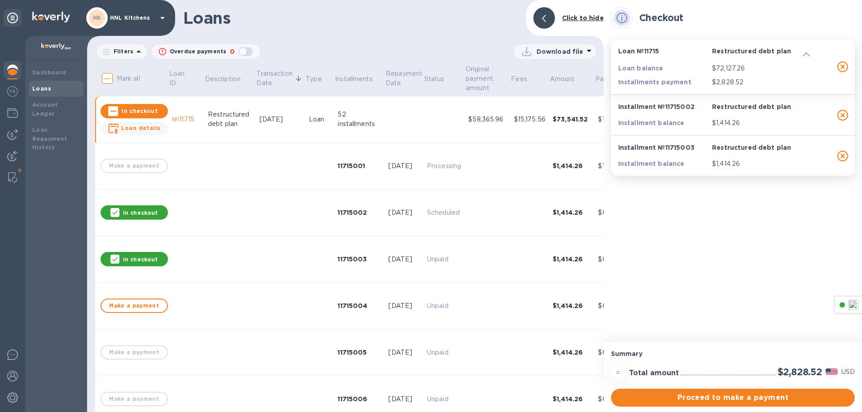
click at [552, 13] on div at bounding box center [544, 18] width 22 height 22
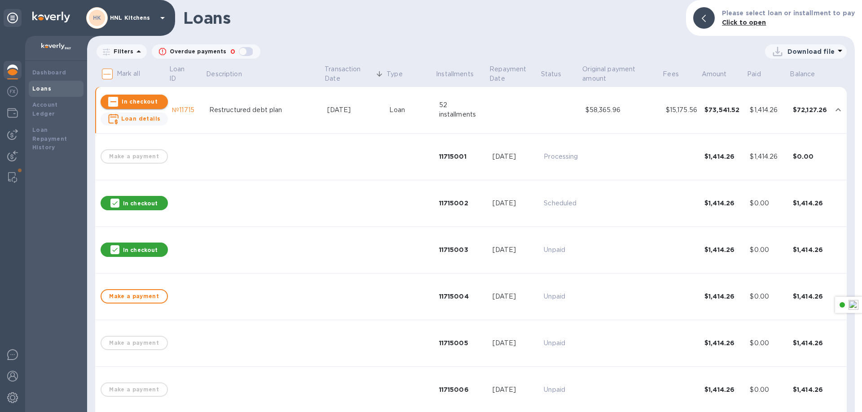
click at [141, 105] on span "In checkout" at bounding box center [134, 101] width 53 height 11
checkbox input "true"
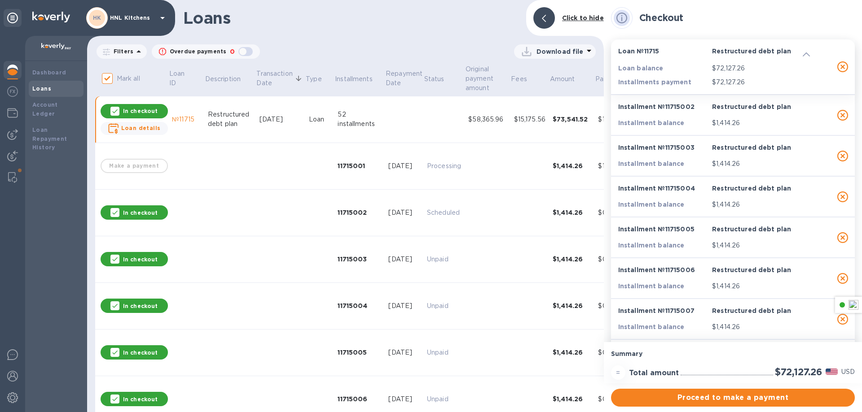
click at [546, 25] on div at bounding box center [544, 18] width 22 height 22
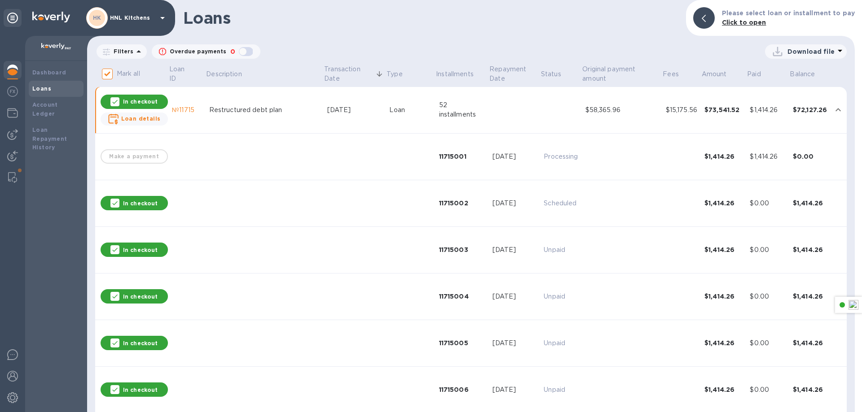
click at [545, 113] on td at bounding box center [560, 110] width 41 height 47
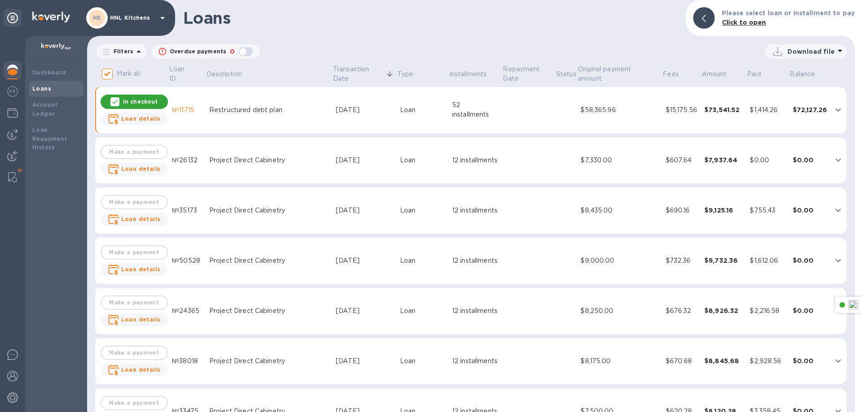
click at [144, 127] on td "In checkout Loan details" at bounding box center [134, 110] width 69 height 47
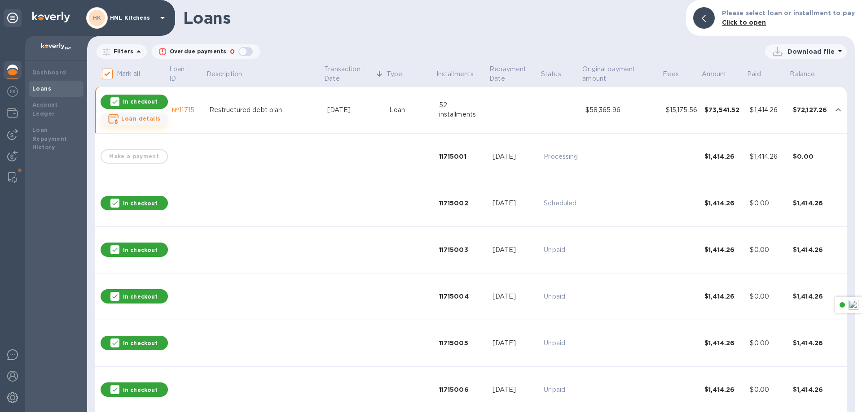
click at [143, 123] on span "Loan details" at bounding box center [140, 118] width 39 height 9
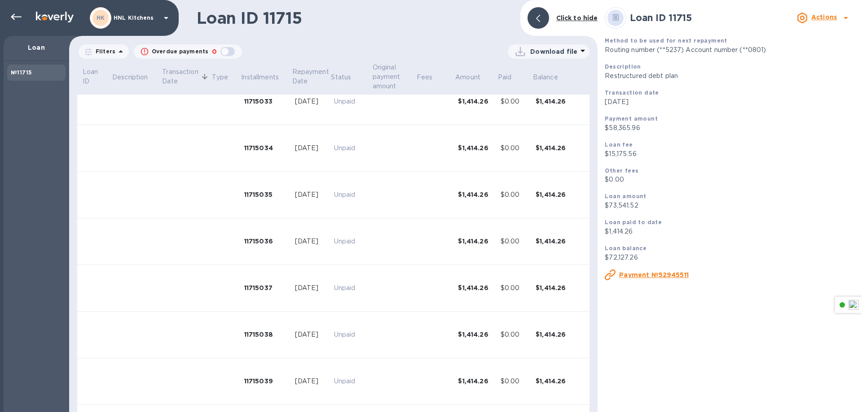
scroll to position [1491, 0]
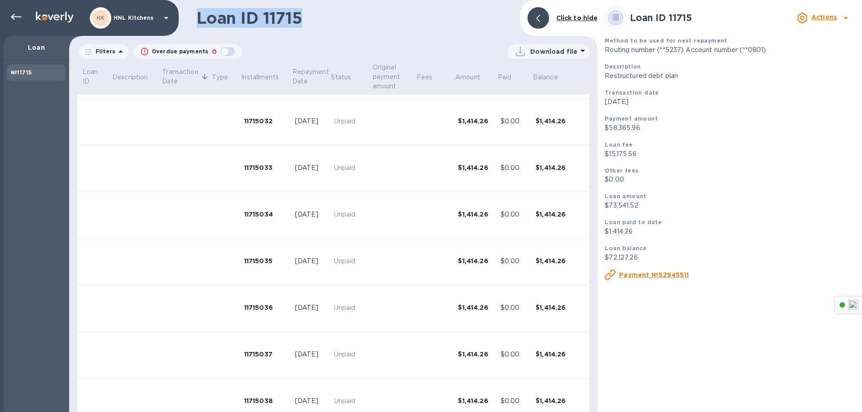
drag, startPoint x: 303, startPoint y: 15, endPoint x: 192, endPoint y: 13, distance: 110.8
click at [192, 13] on div "Loan ID 11715 Click to hide" at bounding box center [333, 18] width 528 height 36
copy h1 "Loan ID 11715"
